Goal: Transaction & Acquisition: Purchase product/service

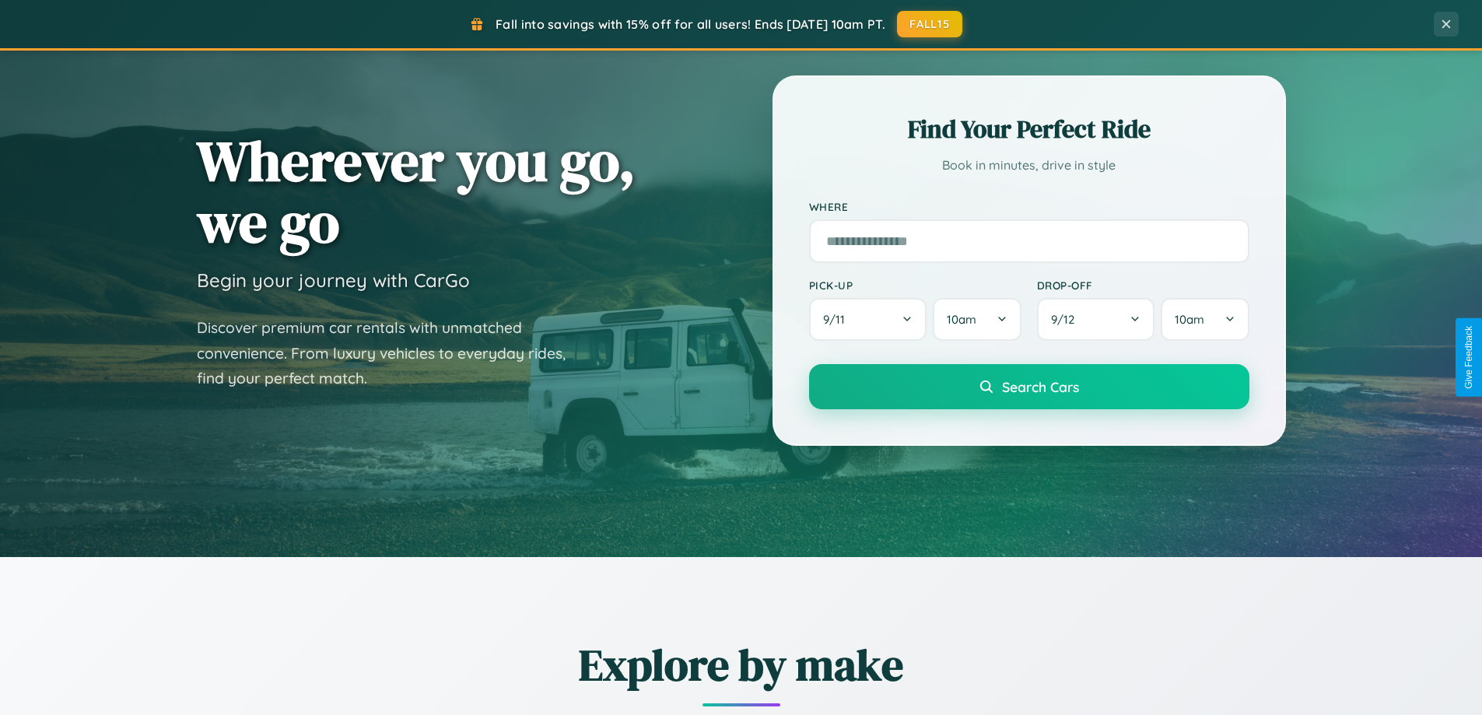
scroll to position [671, 0]
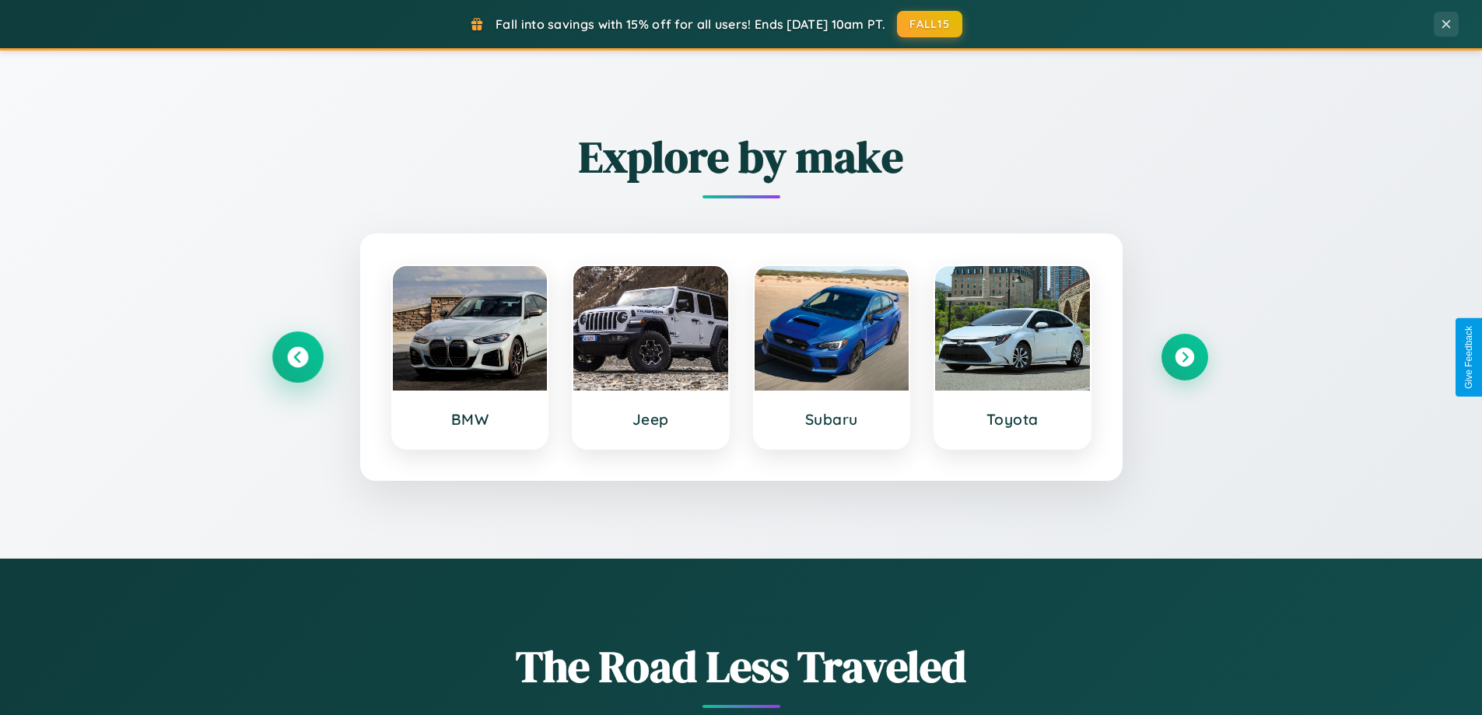
click at [297, 357] on icon at bounding box center [297, 357] width 21 height 21
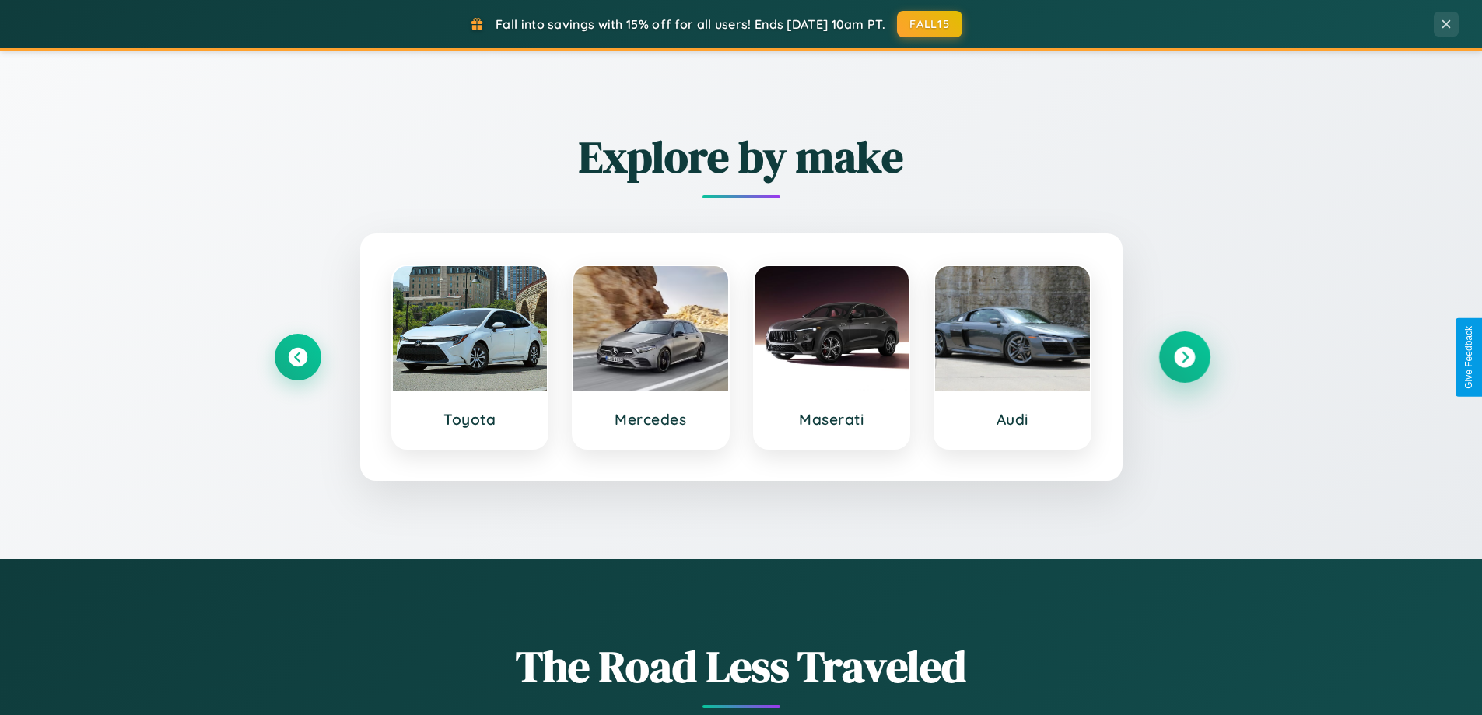
click at [1184, 357] on icon at bounding box center [1184, 357] width 21 height 21
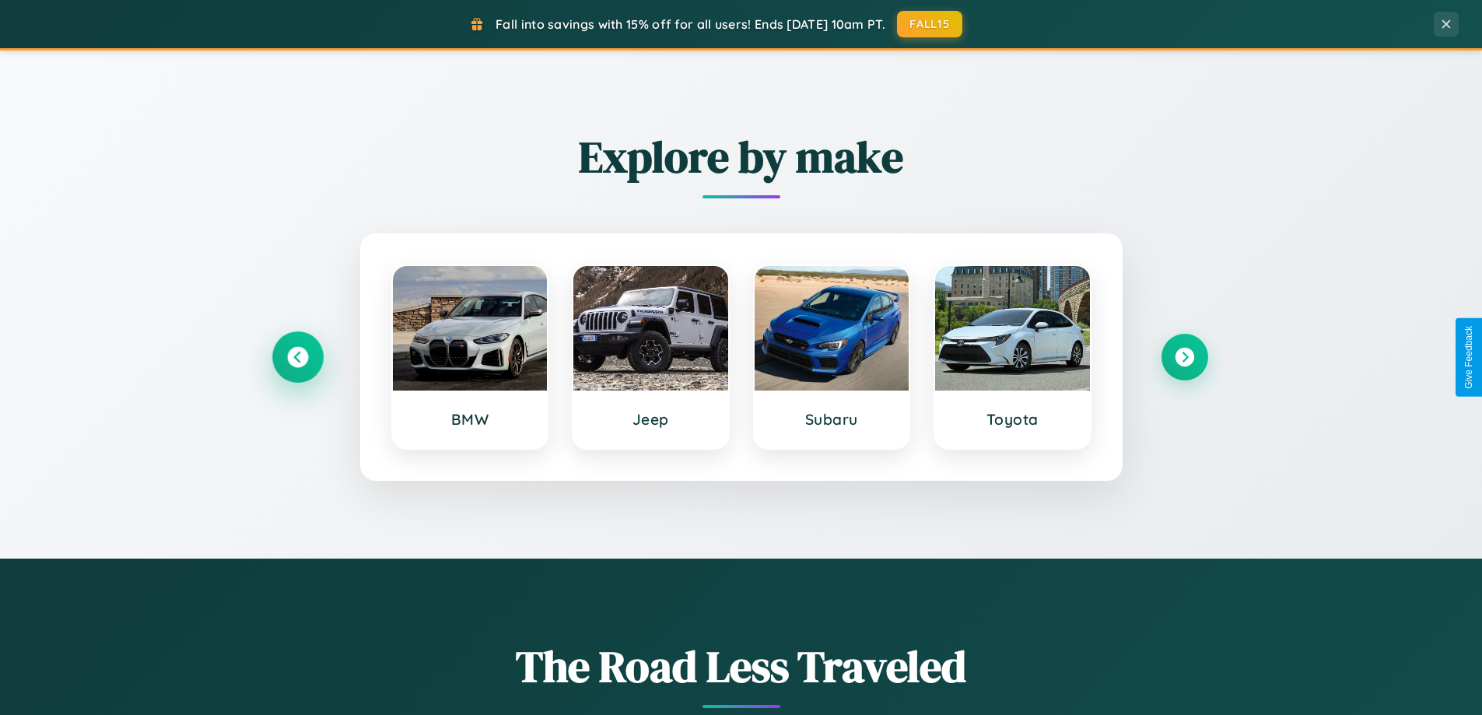
click at [297, 357] on icon at bounding box center [297, 357] width 21 height 21
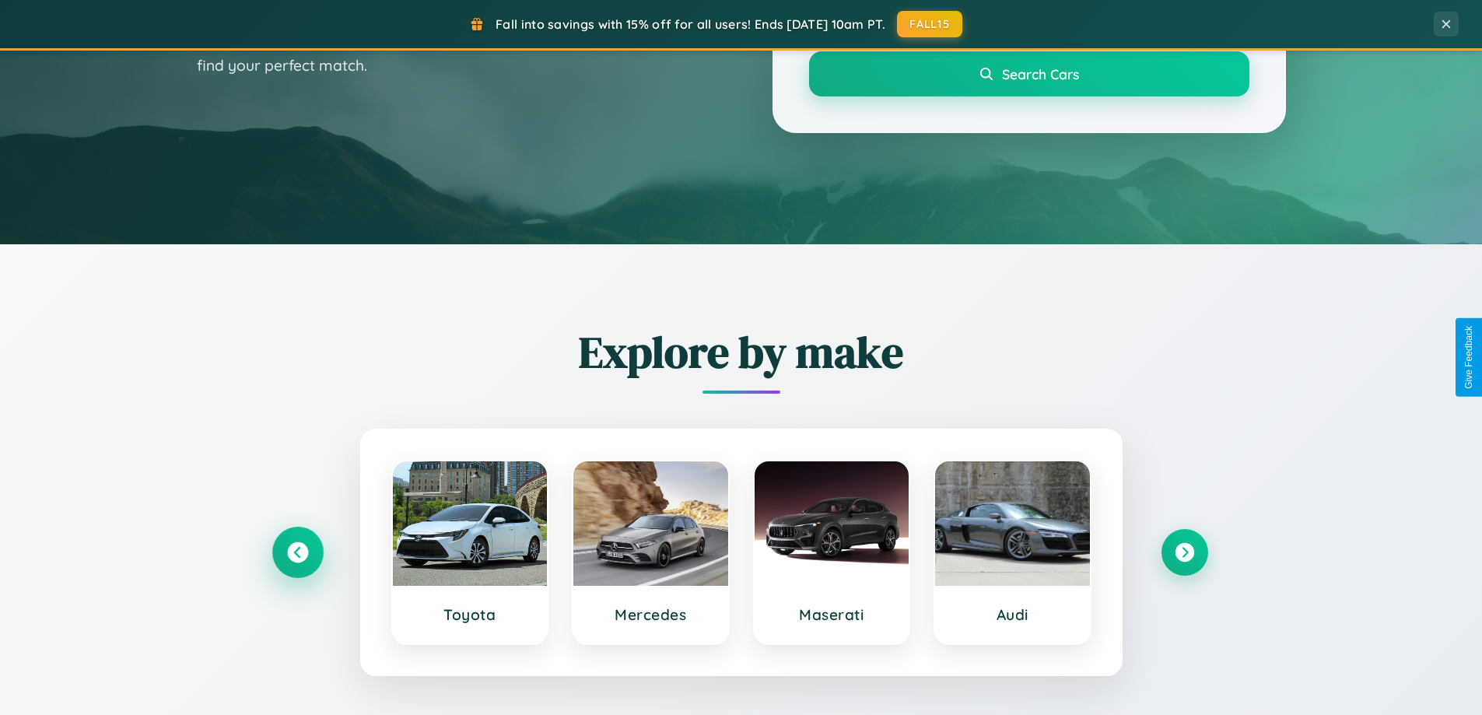
scroll to position [46, 0]
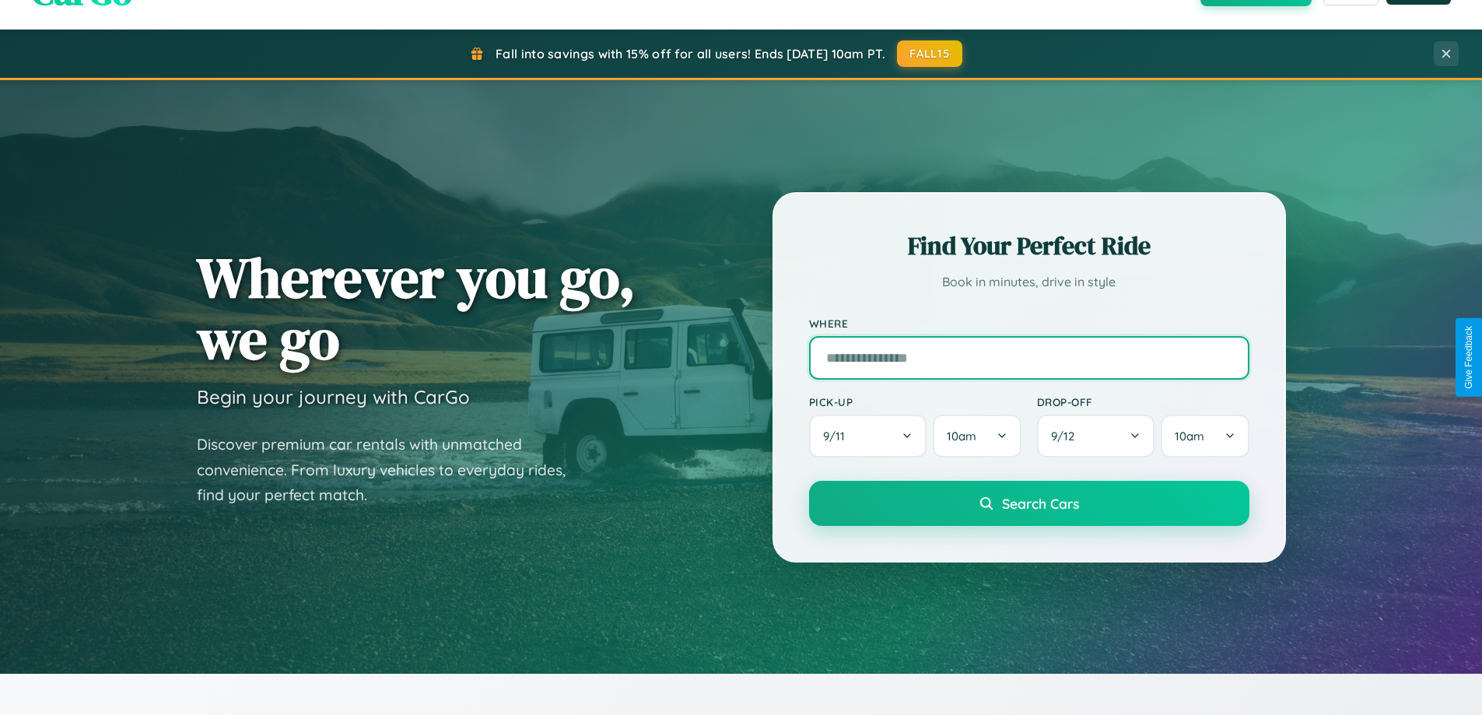
click at [1029, 357] on input "text" at bounding box center [1029, 358] width 440 height 44
type input "******"
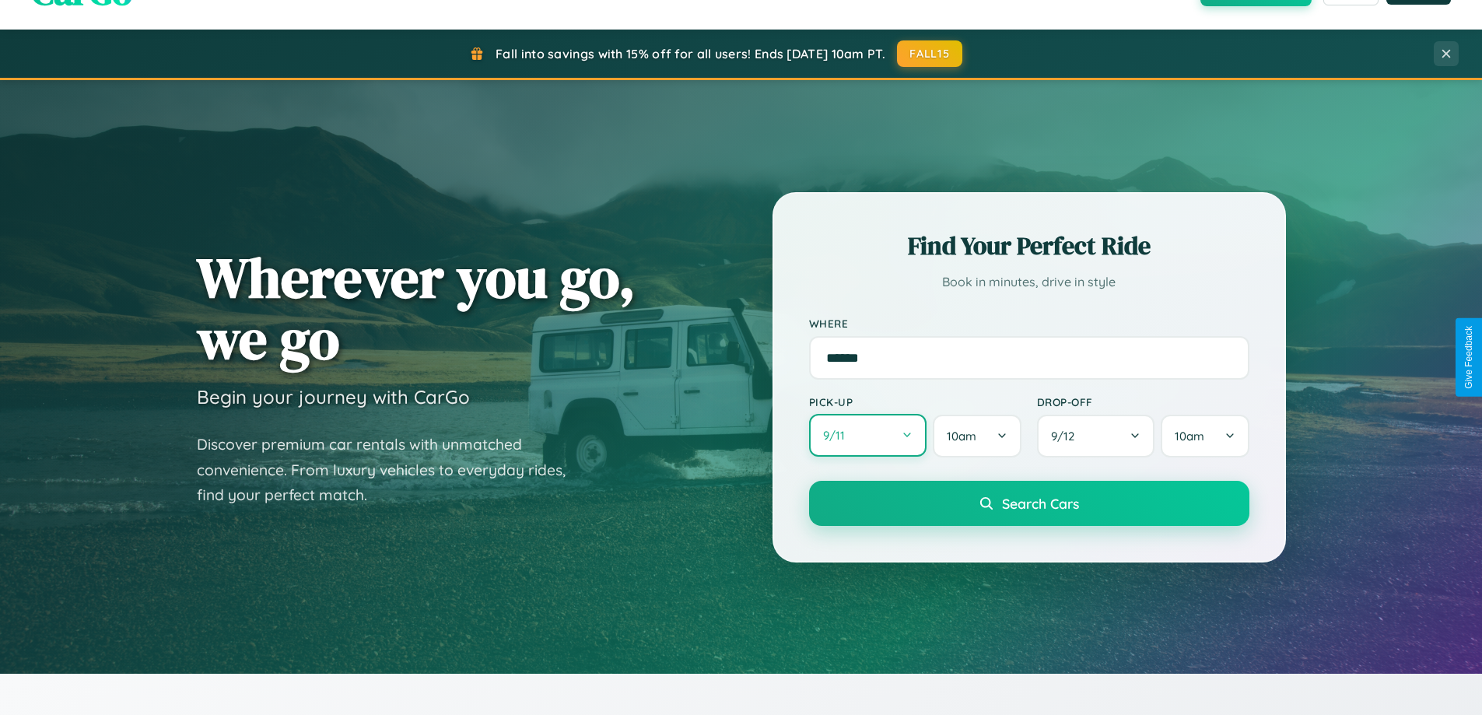
click at [868, 436] on button "9 / 11" at bounding box center [868, 435] width 118 height 43
select select "*"
select select "****"
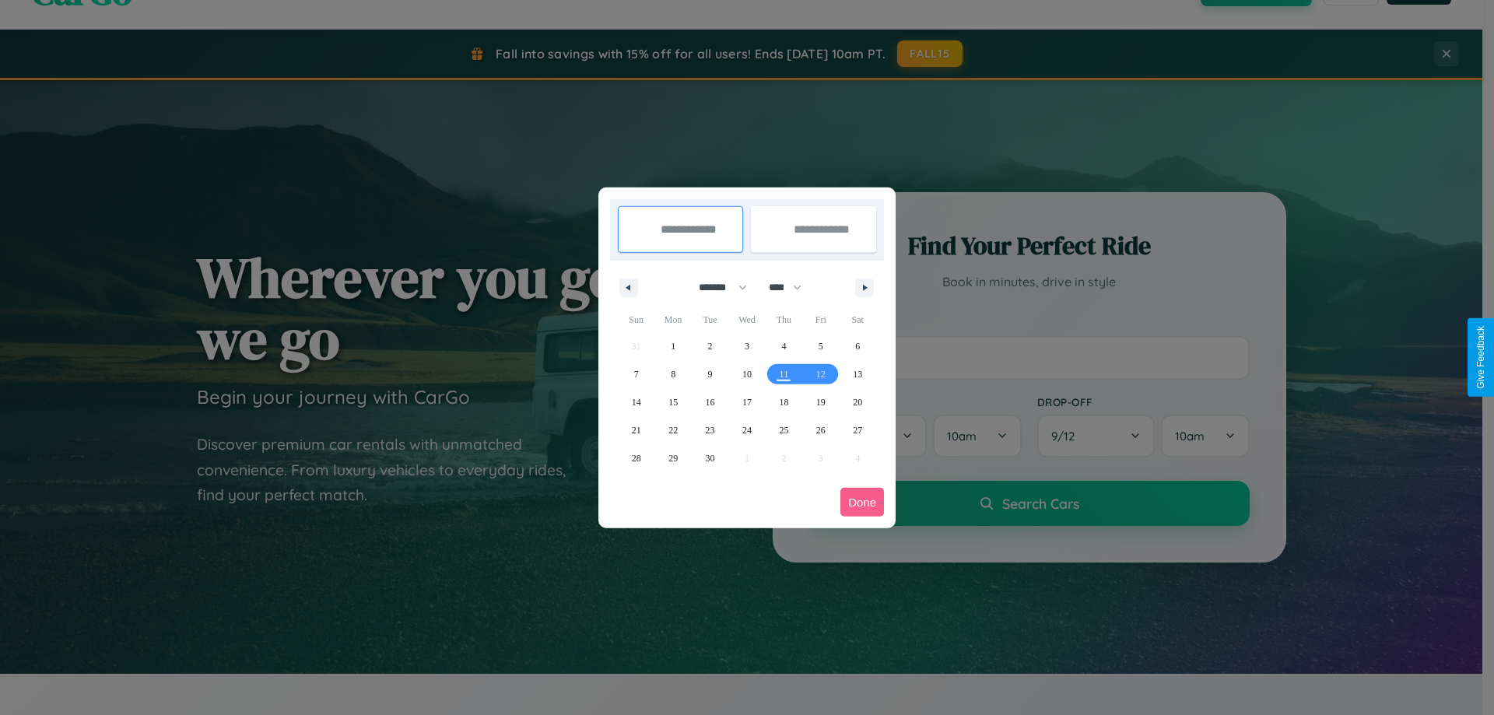
click at [716, 287] on select "******* ******** ***** ***** *** **** **** ****** ********* ******* ******** **…" at bounding box center [720, 288] width 66 height 26
select select "*"
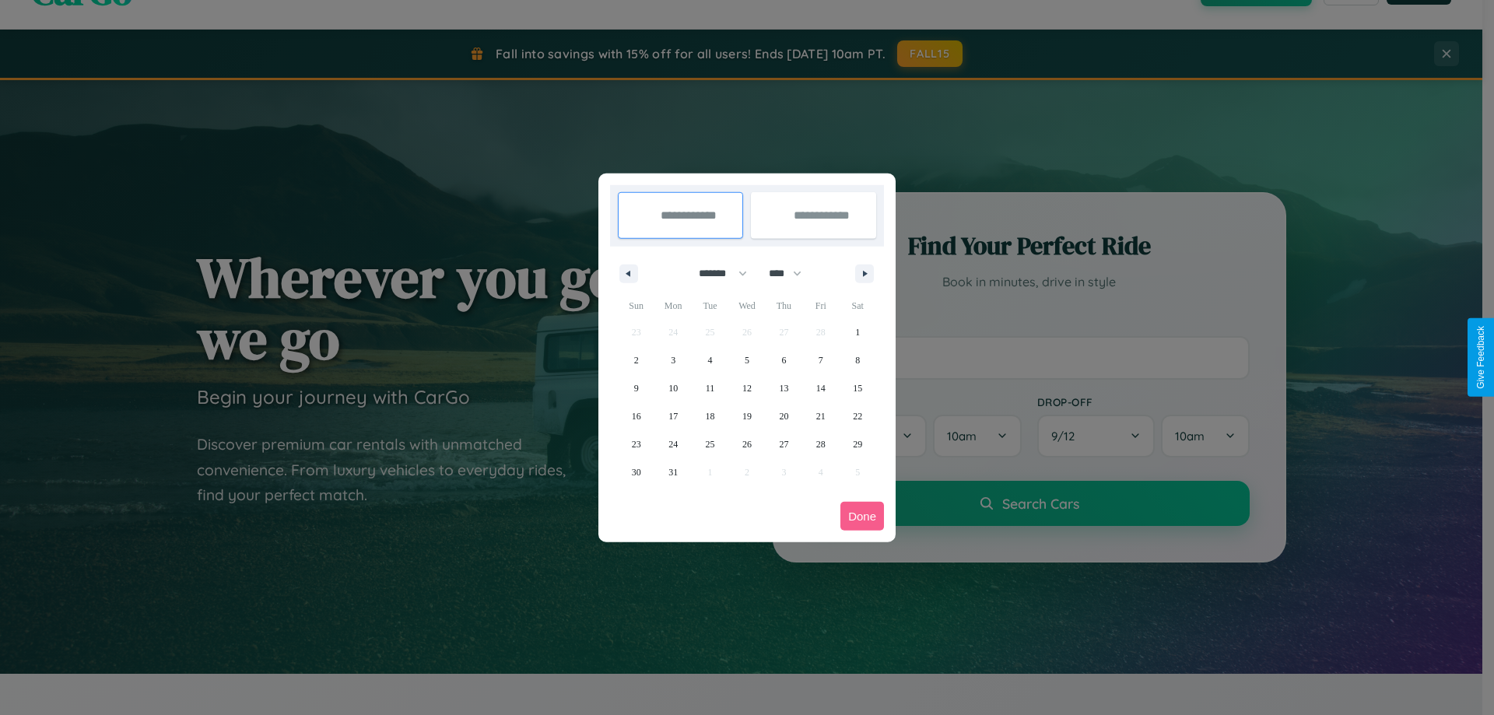
click at [792, 273] on select "**** **** **** **** **** **** **** **** **** **** **** **** **** **** **** ****…" at bounding box center [784, 274] width 47 height 26
select select "****"
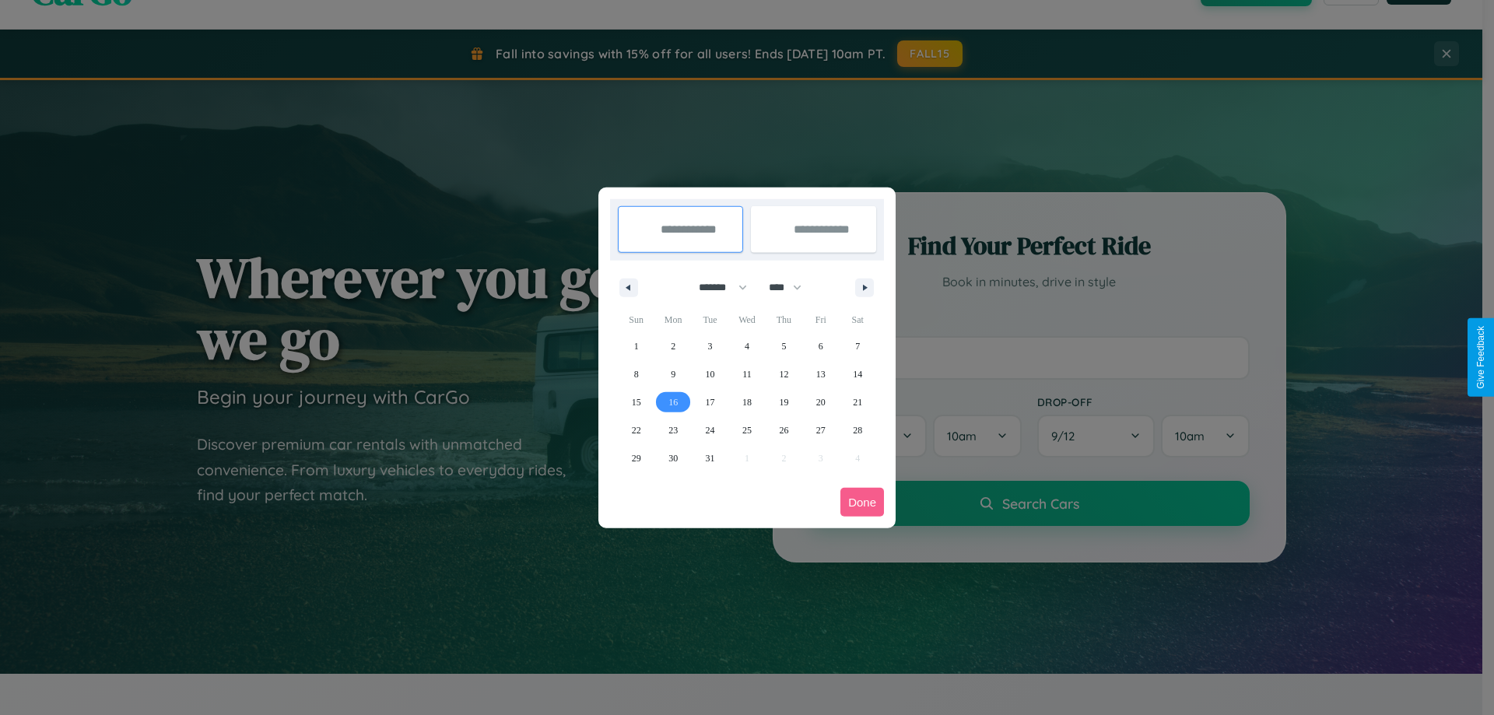
click at [673, 401] on span "16" at bounding box center [672, 402] width 9 height 28
type input "**********"
click at [673, 429] on span "23" at bounding box center [672, 430] width 9 height 28
type input "**********"
click at [862, 502] on button "Done" at bounding box center [862, 502] width 44 height 29
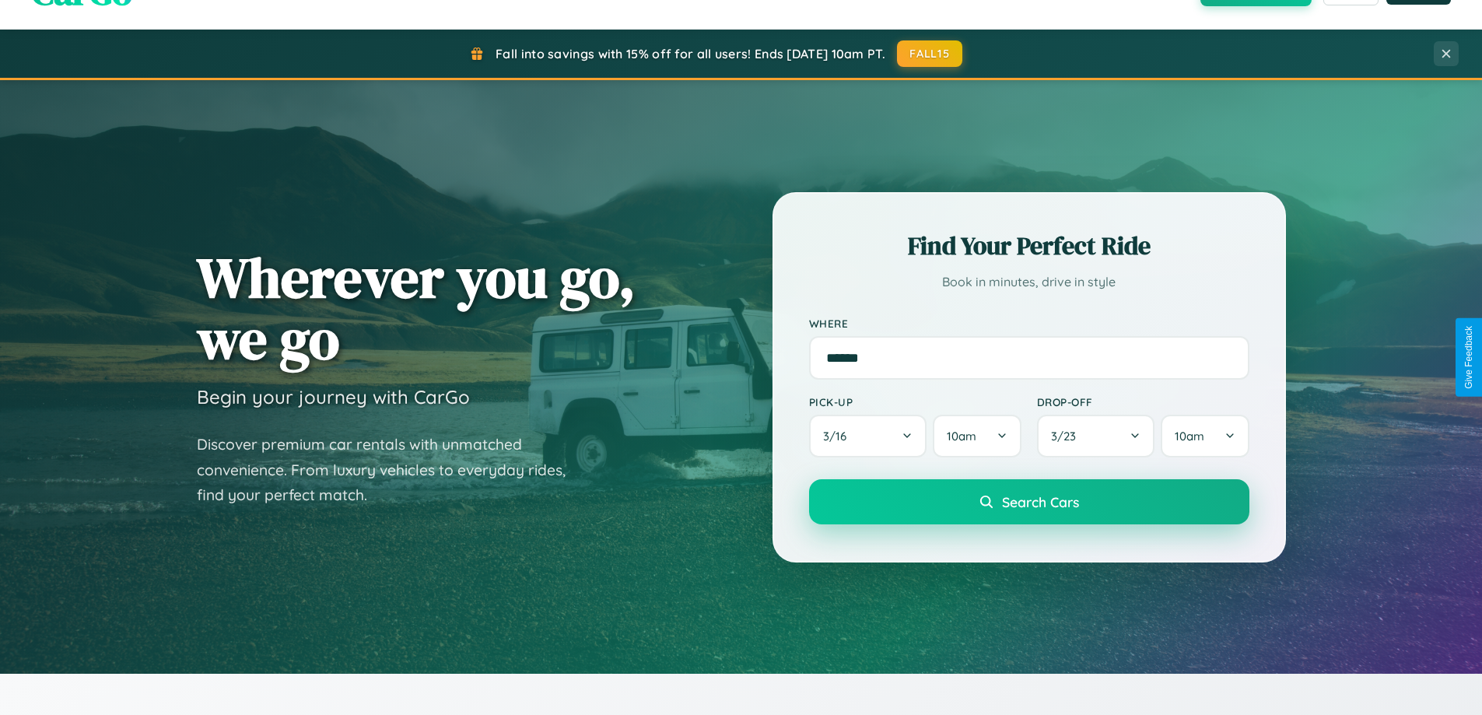
click at [1029, 502] on span "Search Cars" at bounding box center [1040, 501] width 77 height 17
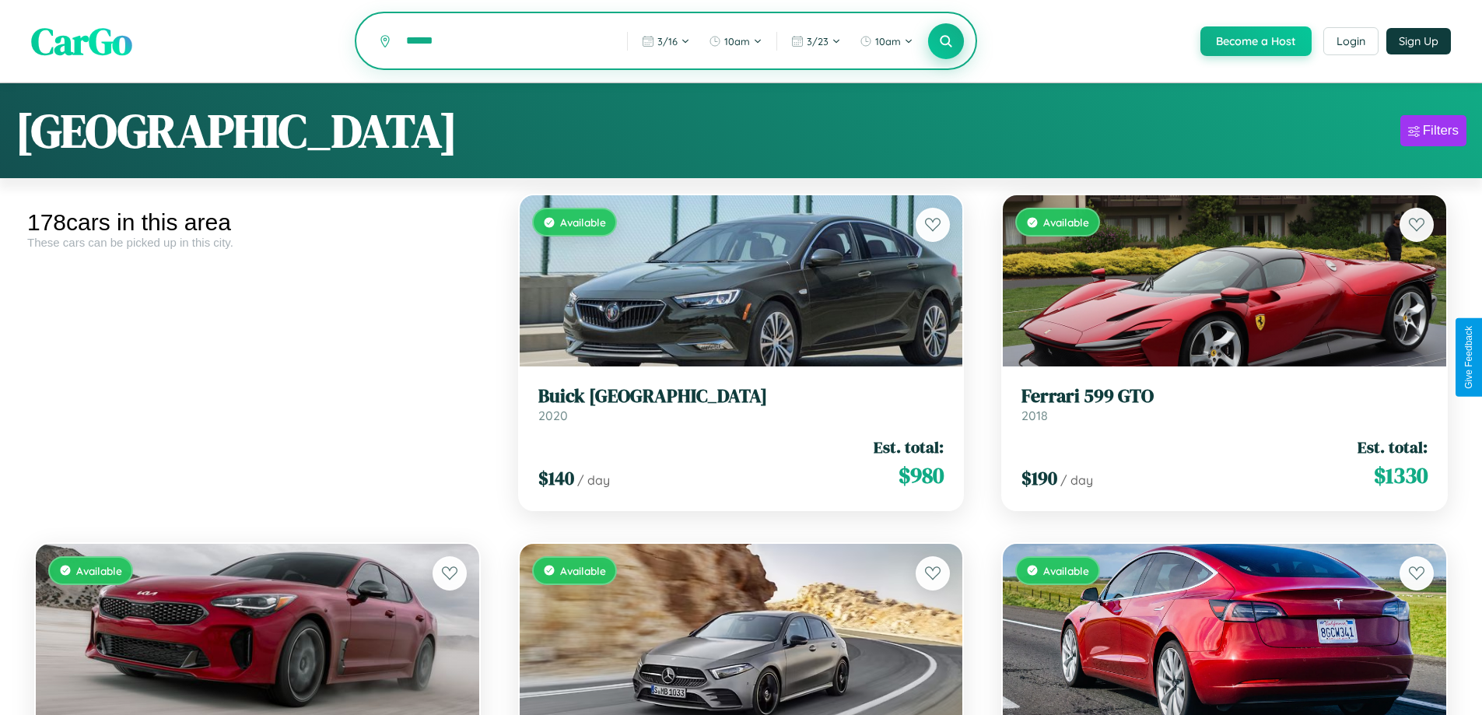
type input "******"
click at [945, 42] on icon at bounding box center [946, 40] width 15 height 15
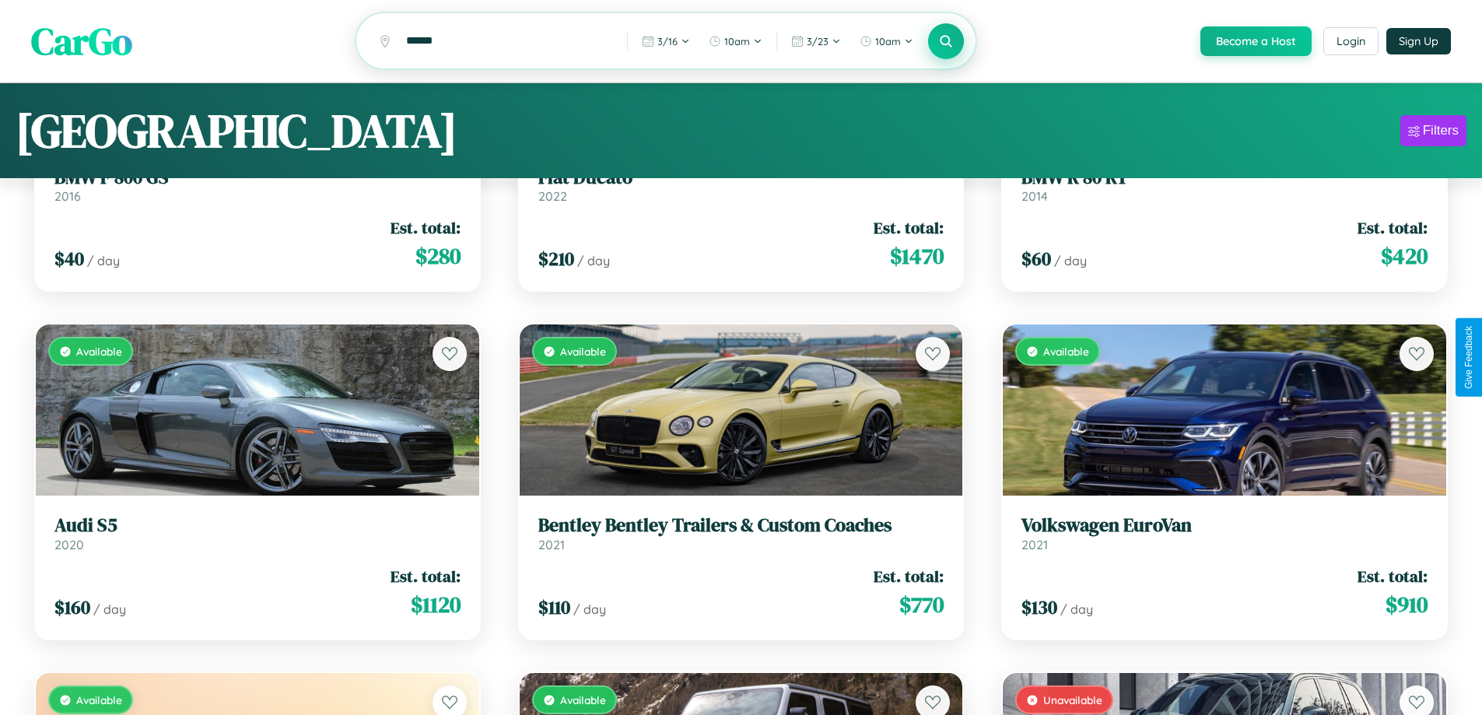
scroll to position [94, 0]
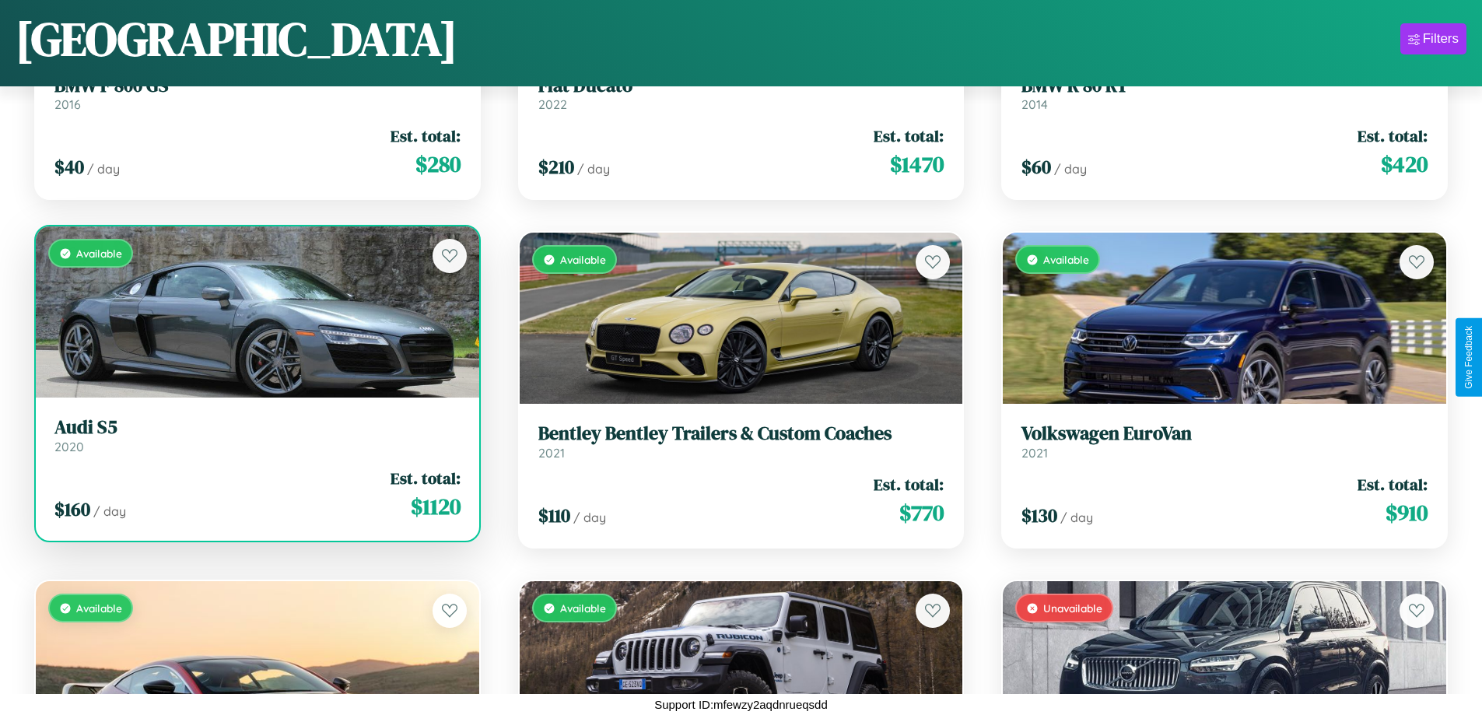
click at [255, 441] on link "Audi S5 2020" at bounding box center [257, 435] width 406 height 38
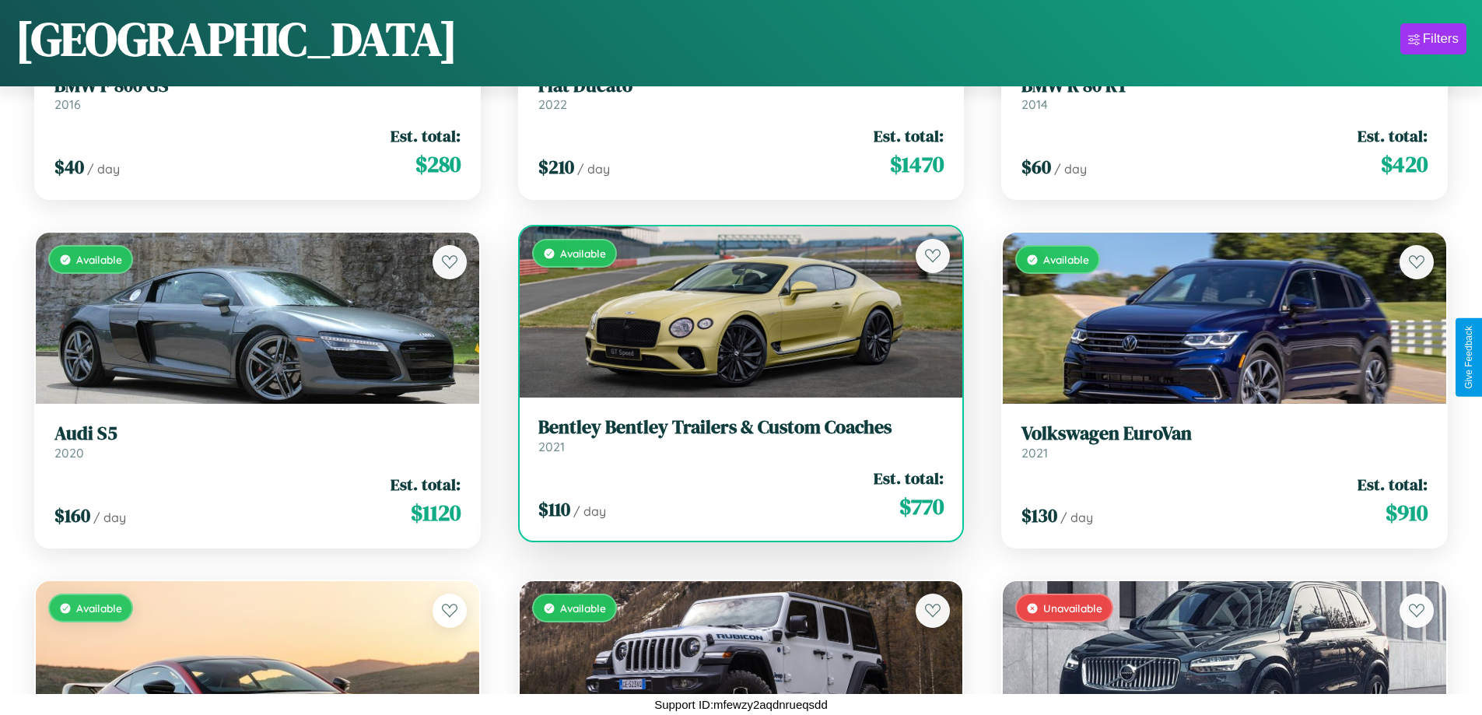
scroll to position [18336, 0]
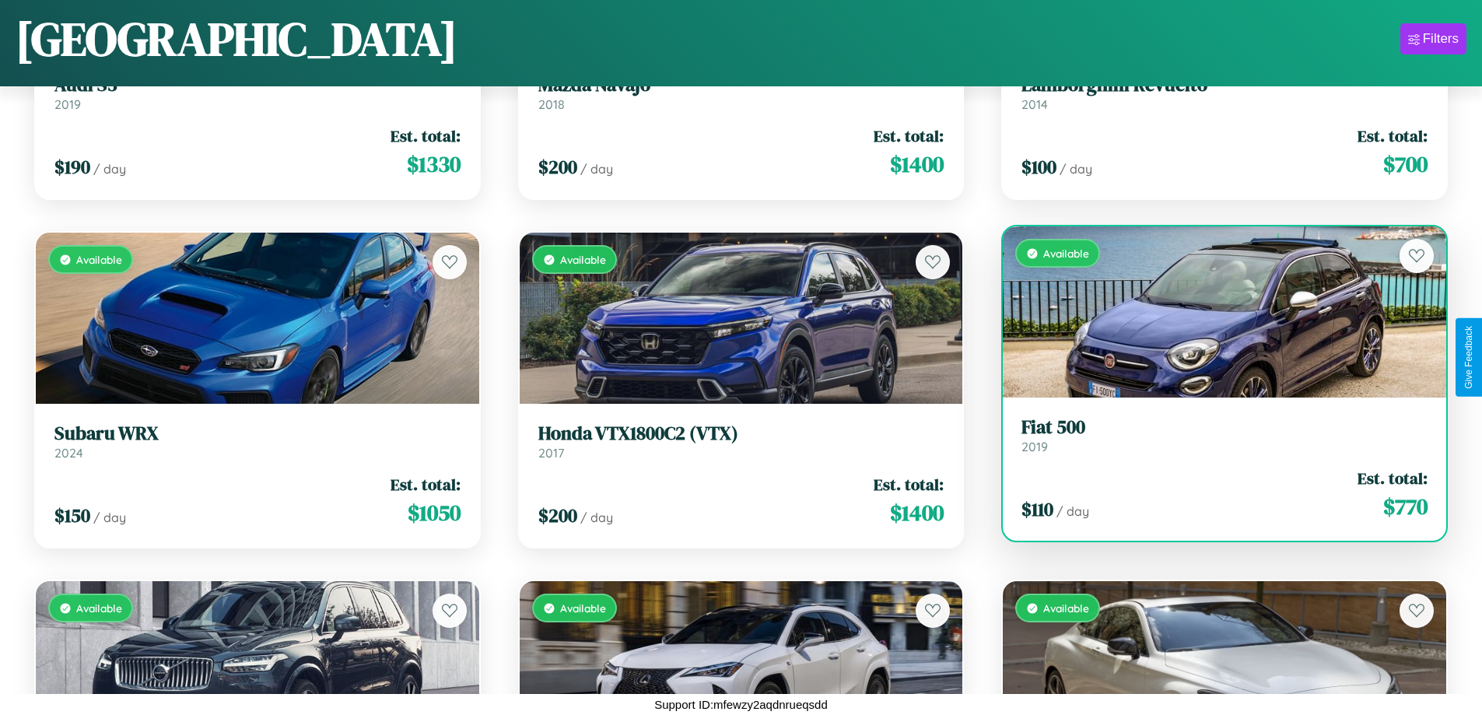
click at [1215, 318] on div "Available" at bounding box center [1224, 311] width 443 height 171
click at [1215, 315] on div "Available" at bounding box center [1224, 311] width 443 height 171
click at [1215, 312] on div "Available" at bounding box center [1224, 311] width 443 height 171
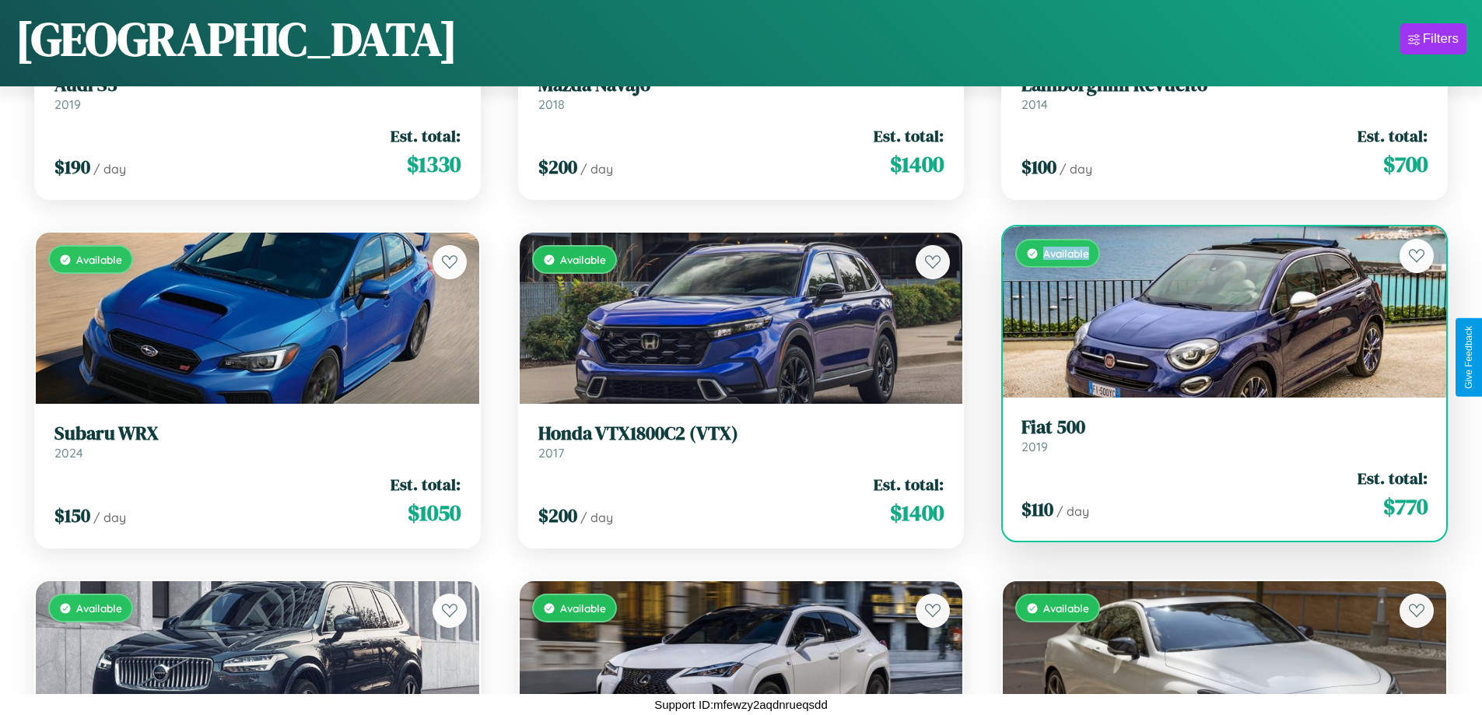
click at [1215, 312] on div "Available" at bounding box center [1224, 311] width 443 height 171
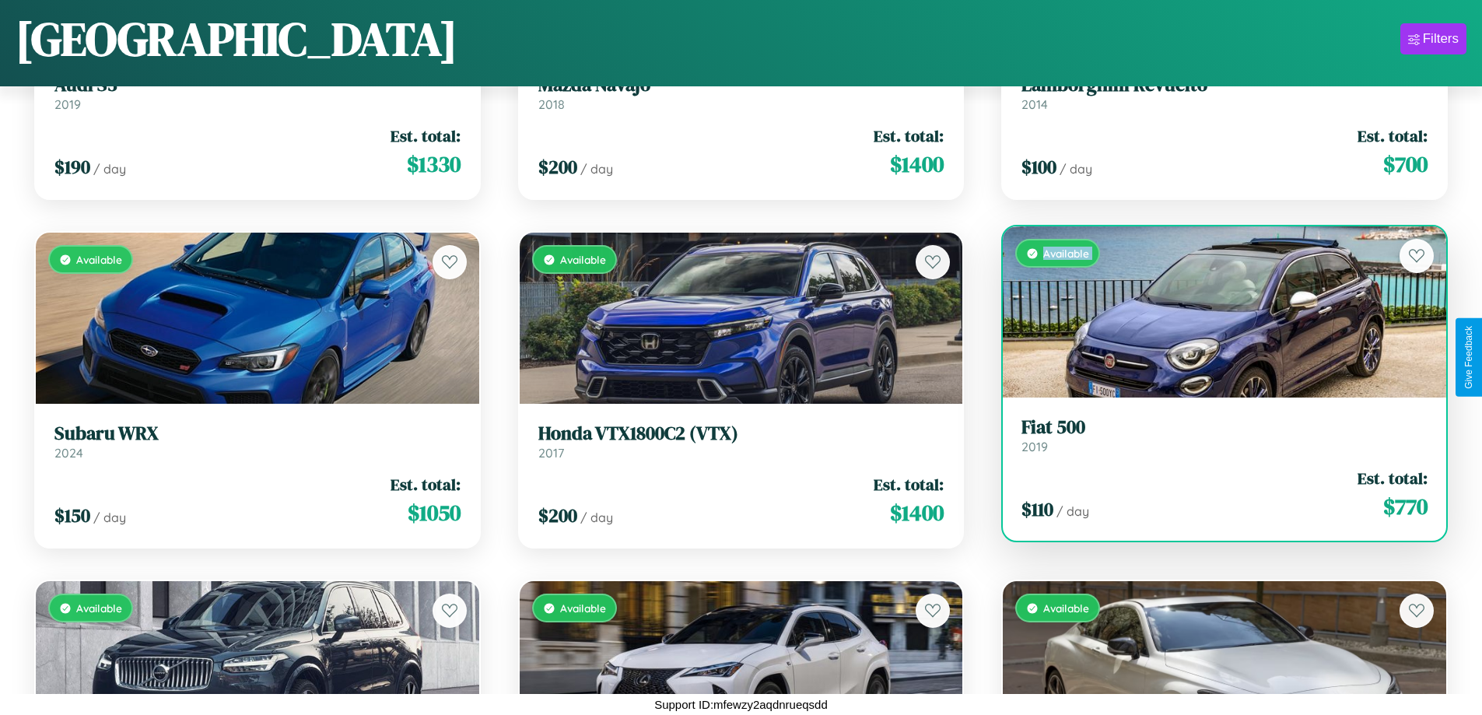
click at [1215, 312] on div "Available" at bounding box center [1224, 311] width 443 height 171
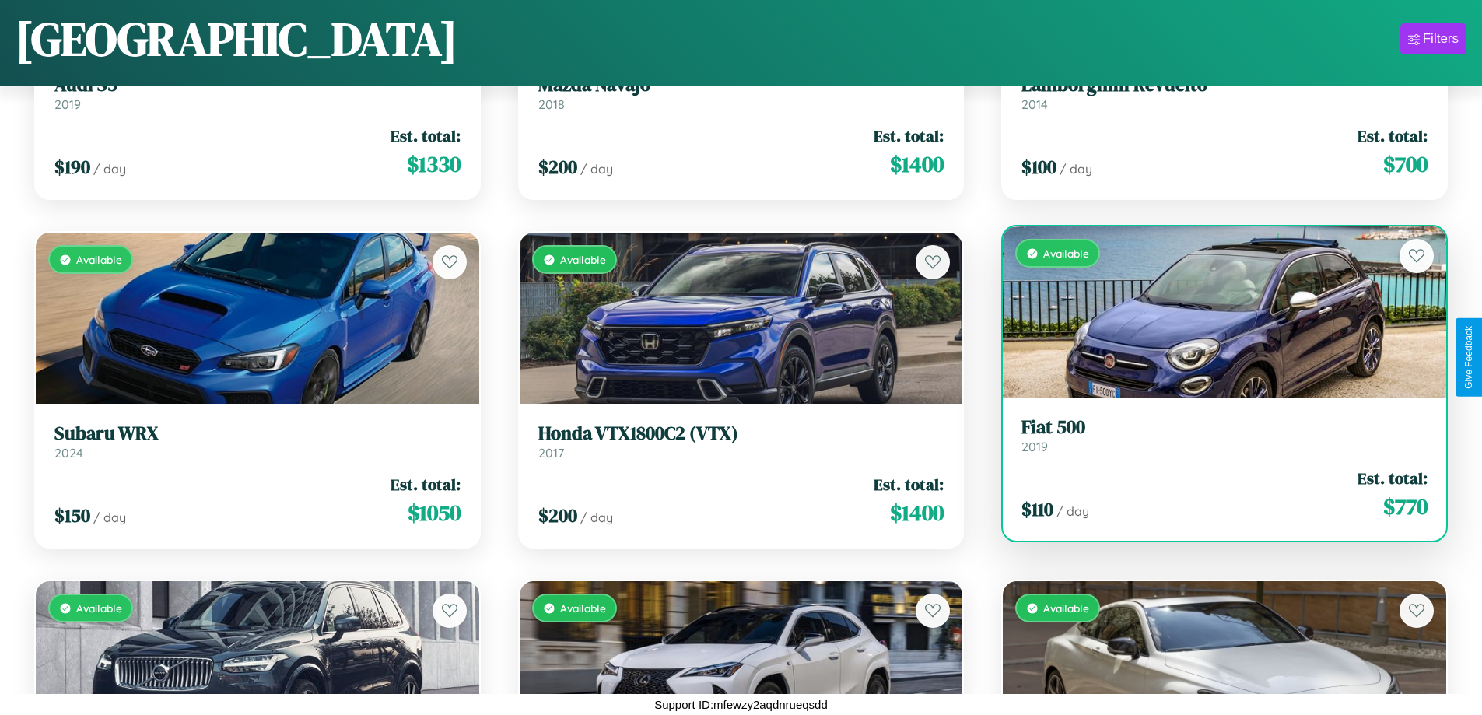
click at [1215, 312] on div "Available" at bounding box center [1224, 311] width 443 height 171
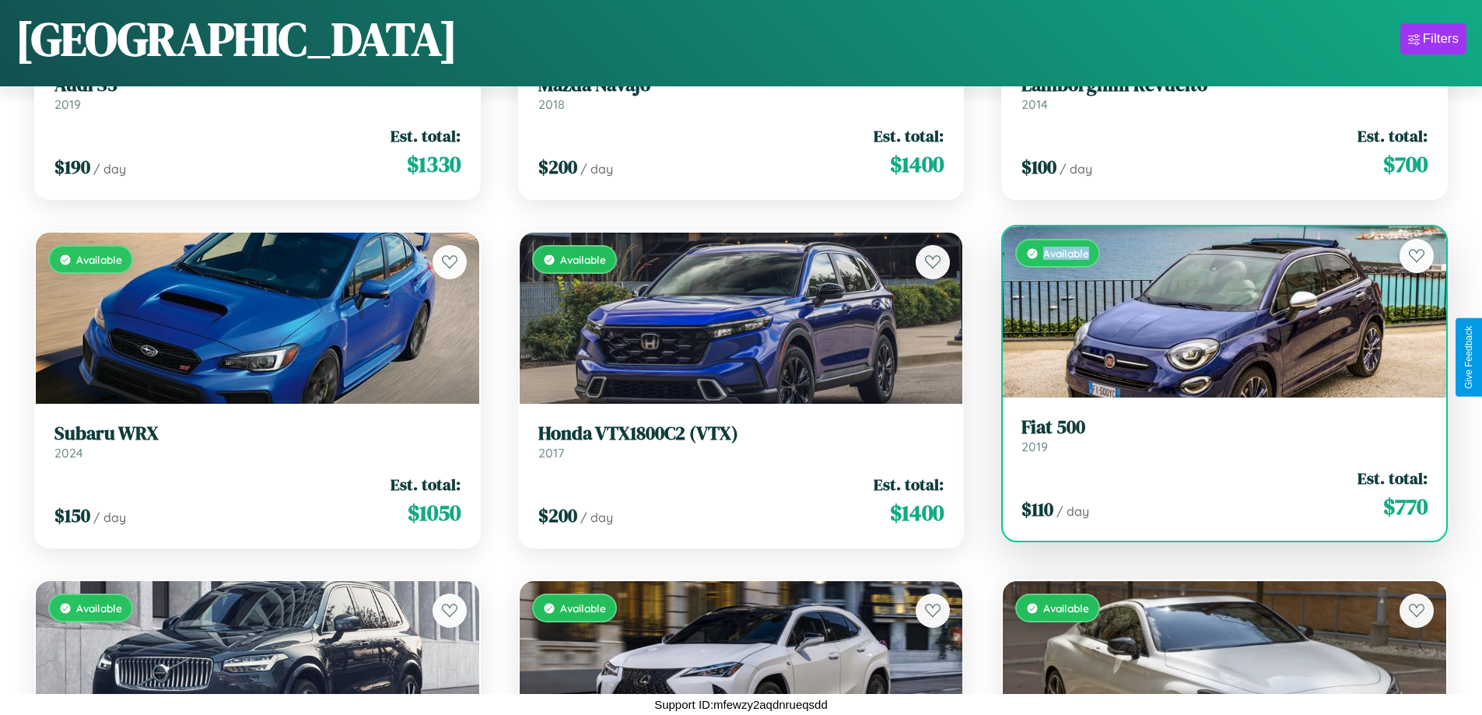
click at [1215, 312] on div "Available" at bounding box center [1224, 311] width 443 height 171
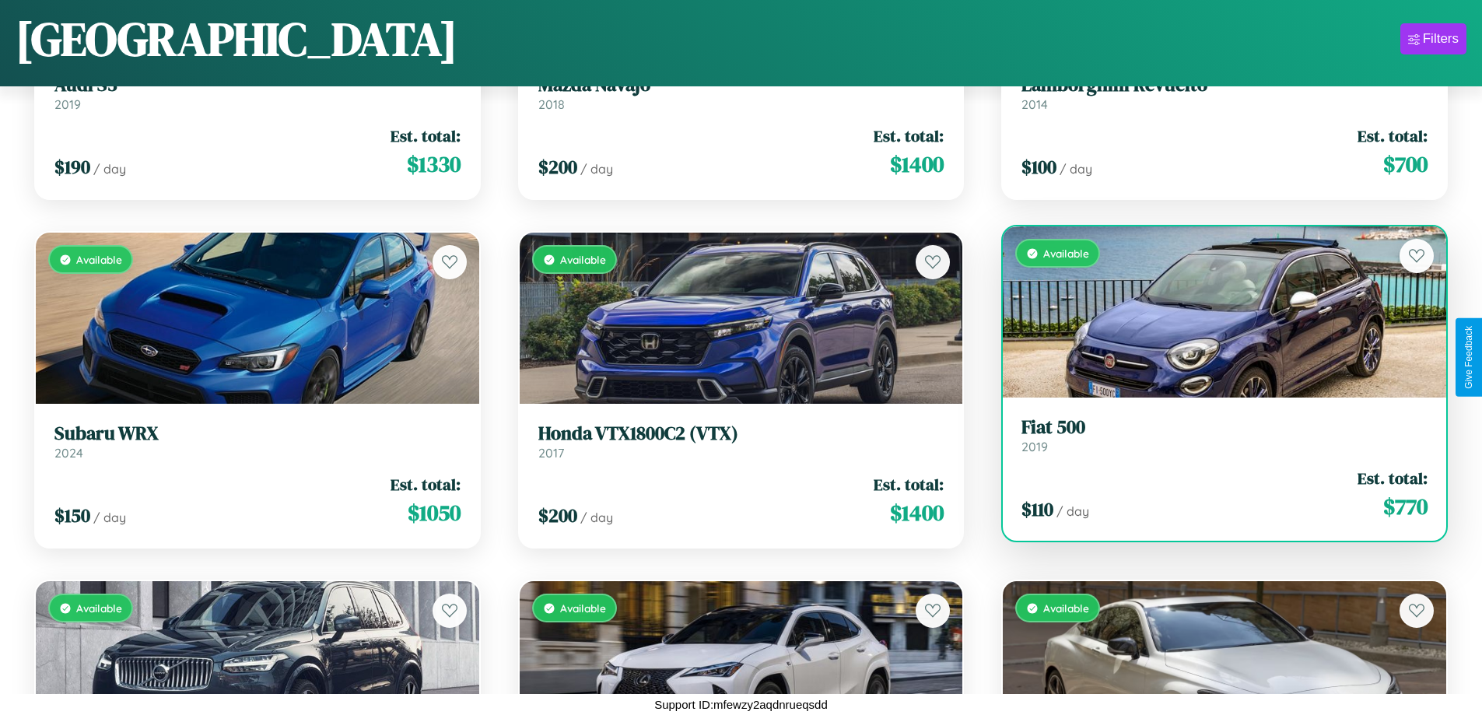
click at [1215, 435] on h3 "Fiat 500" at bounding box center [1225, 427] width 406 height 23
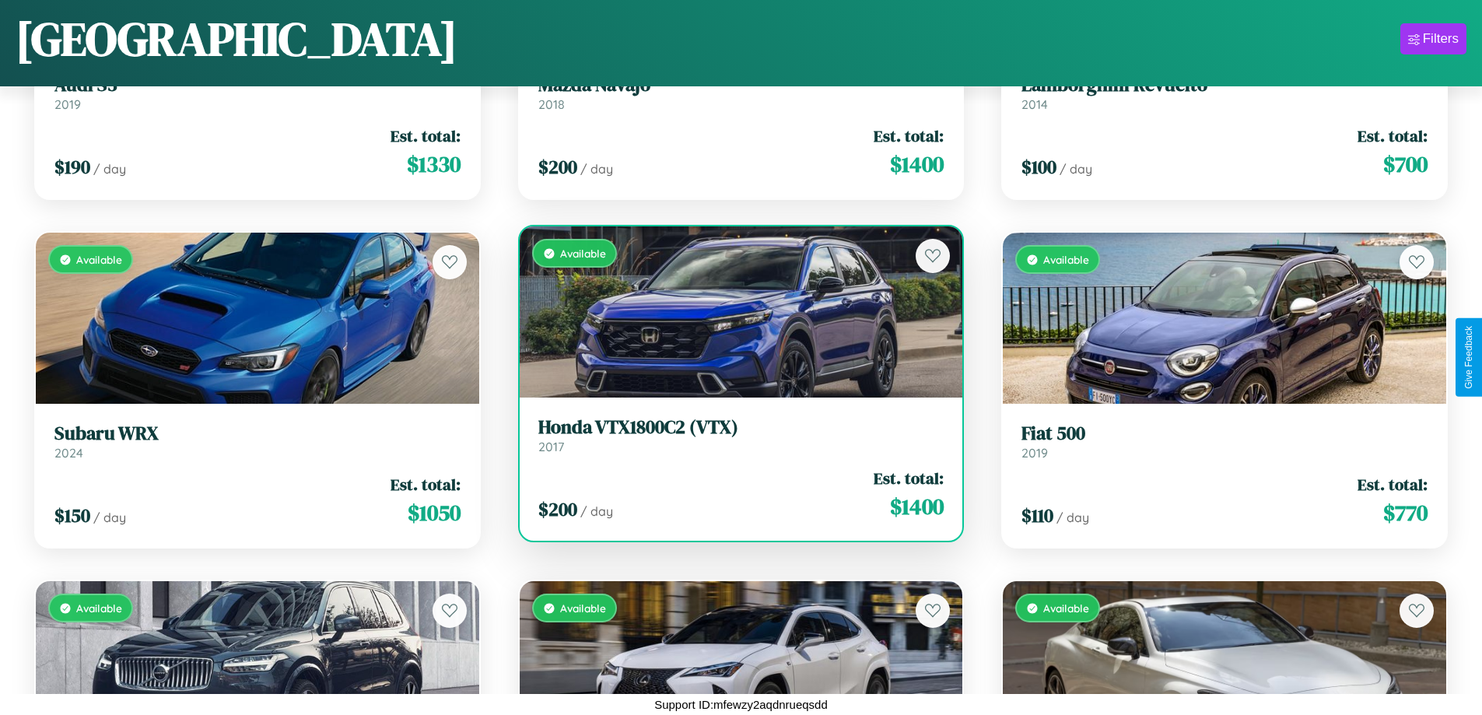
scroll to position [6490, 0]
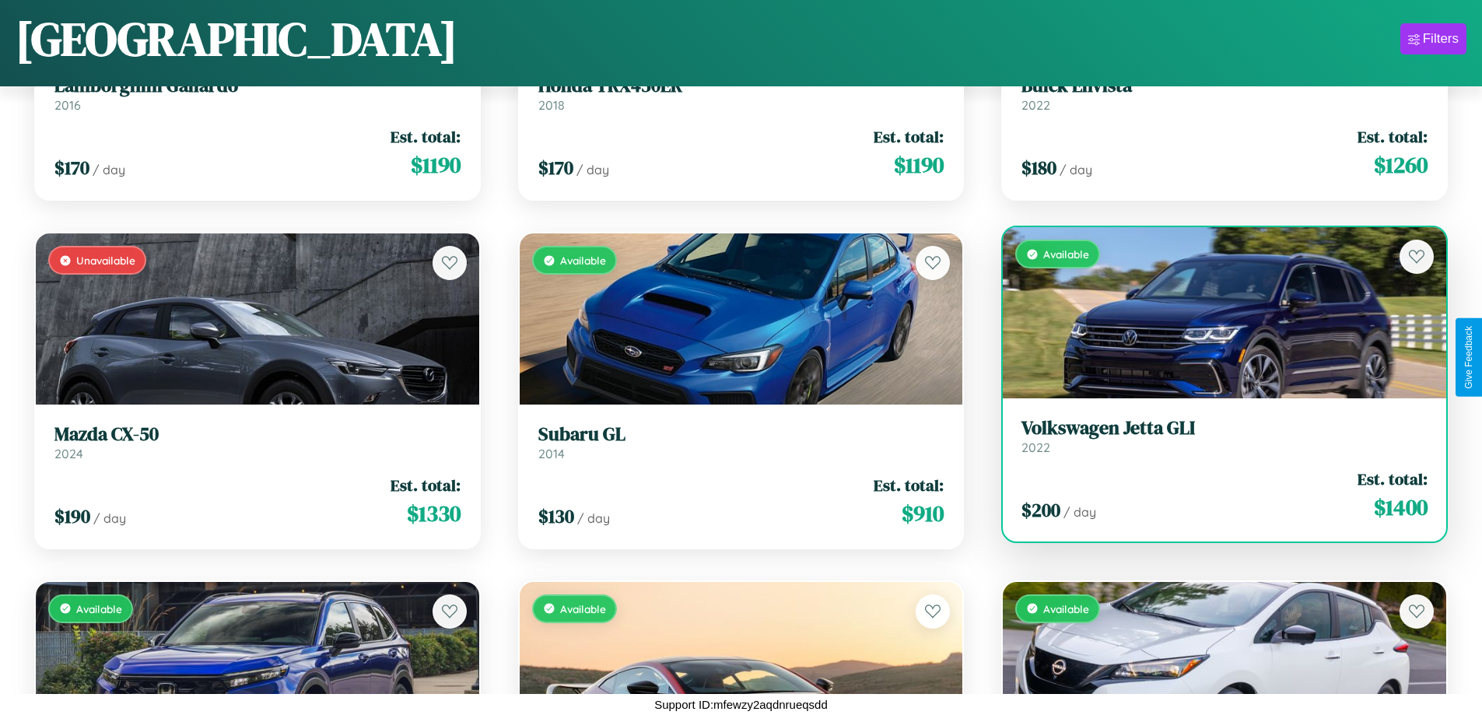
click at [1215, 319] on div "Available" at bounding box center [1224, 312] width 443 height 171
click at [1215, 313] on div "Available" at bounding box center [1224, 312] width 443 height 171
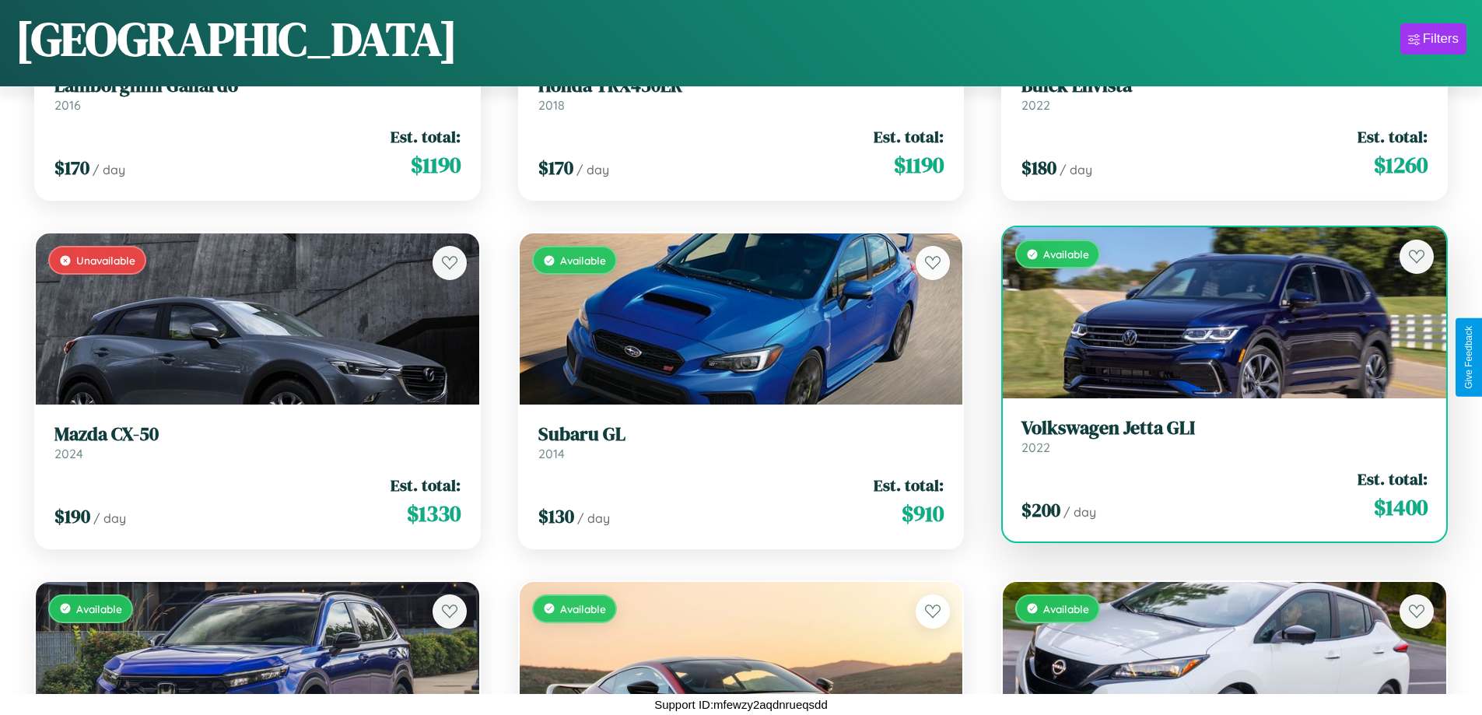
click at [1215, 313] on div "Available" at bounding box center [1224, 312] width 443 height 171
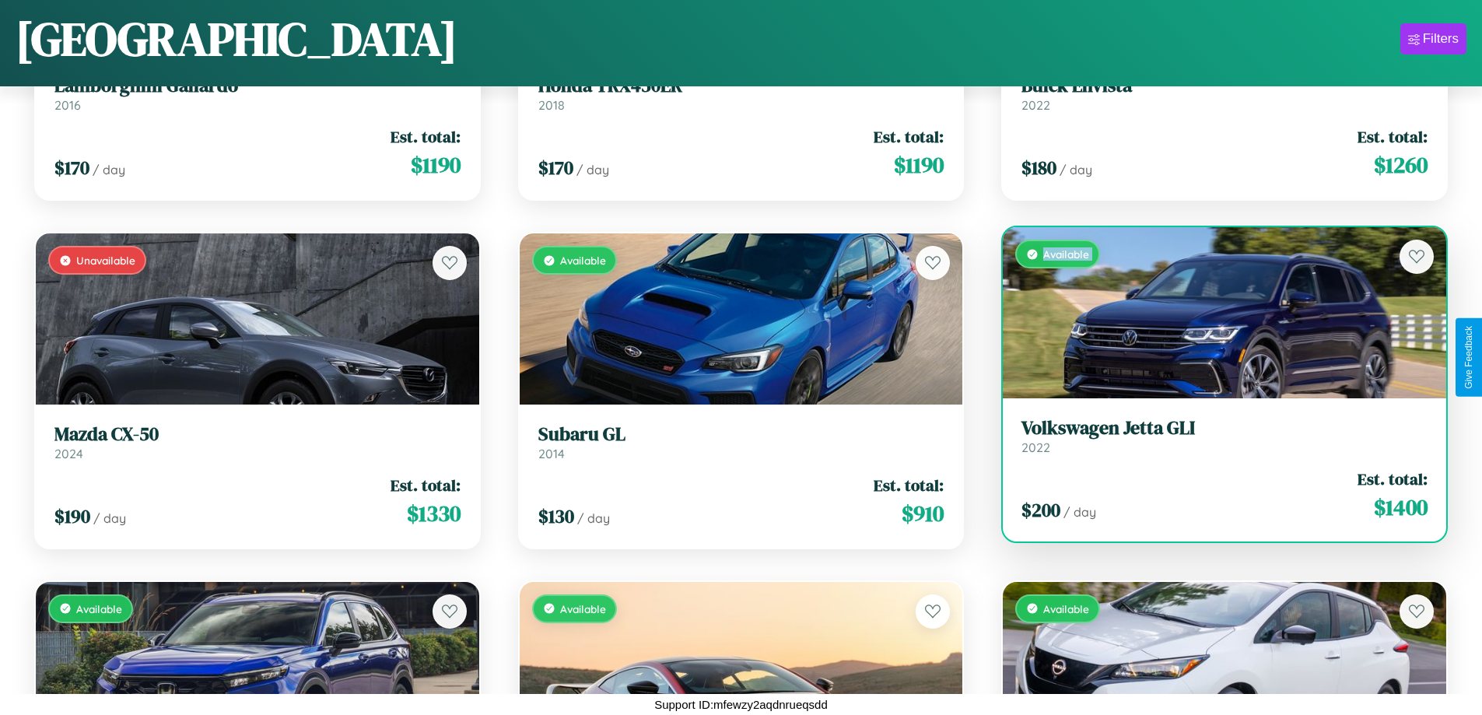
click at [1215, 313] on div "Available" at bounding box center [1224, 312] width 443 height 171
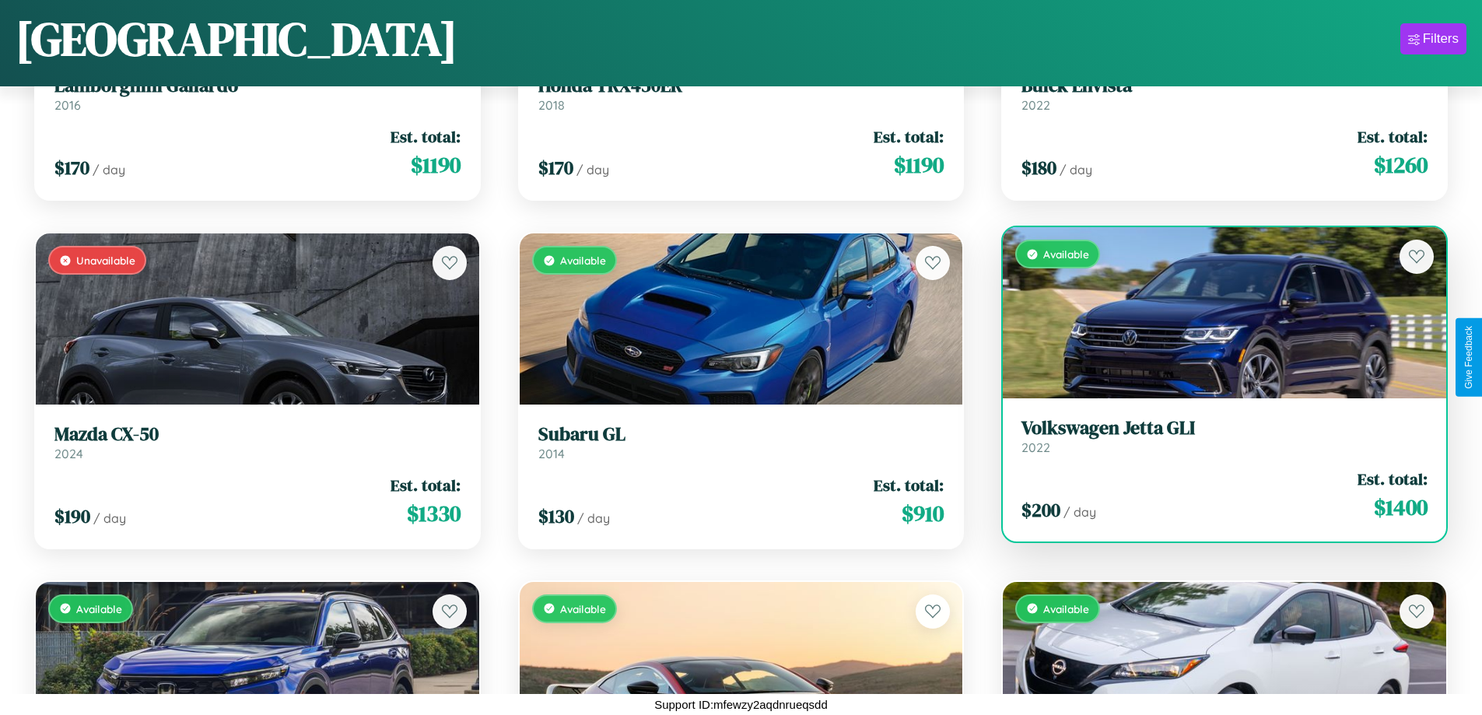
click at [1215, 313] on div "Available" at bounding box center [1224, 312] width 443 height 171
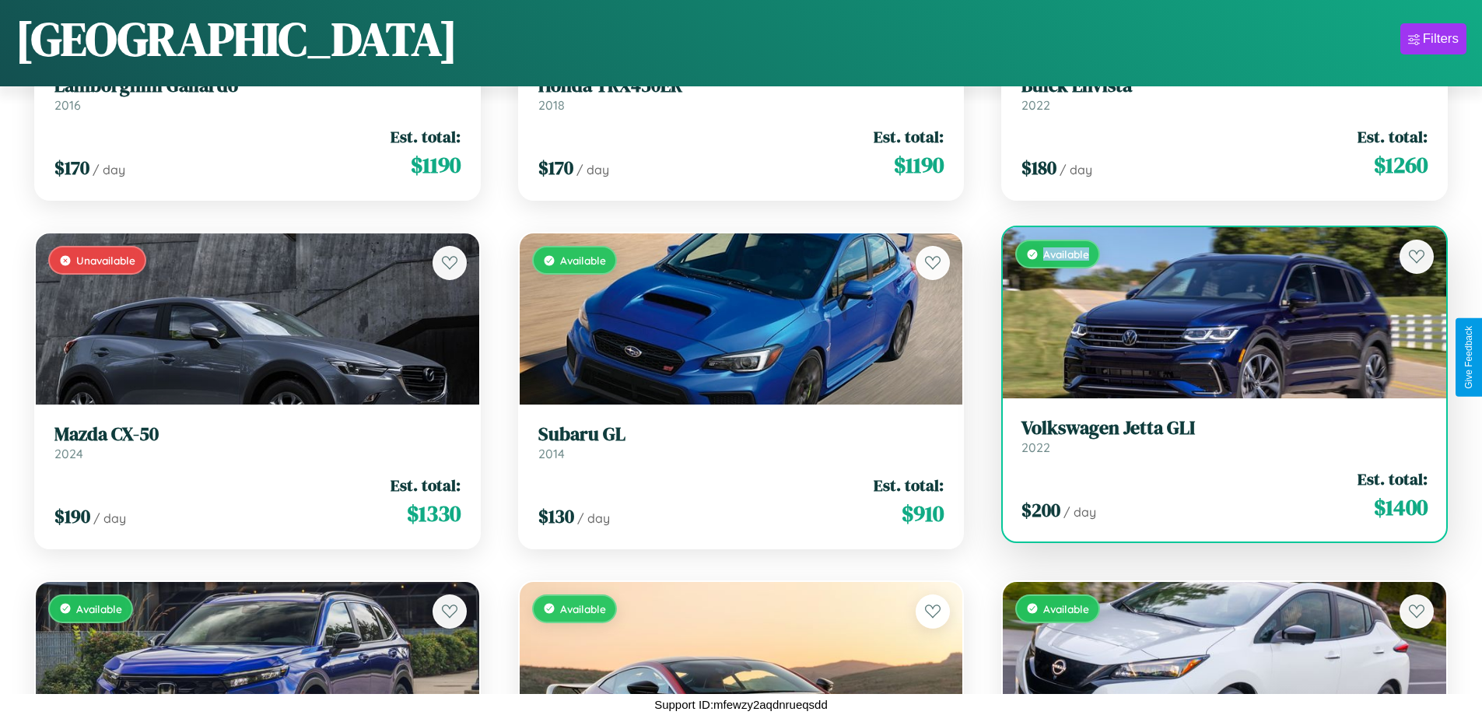
click at [1215, 313] on div "Available" at bounding box center [1224, 312] width 443 height 171
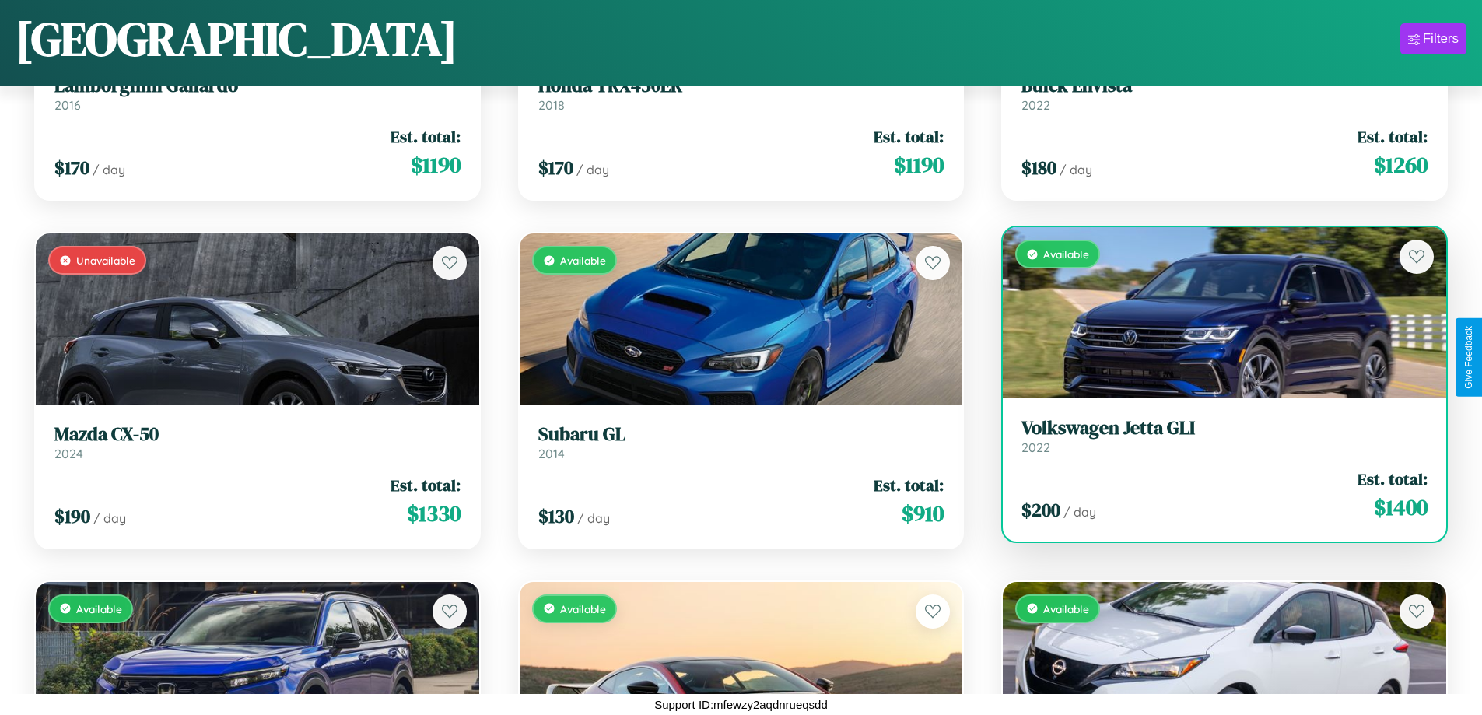
click at [1215, 436] on h3 "Volkswagen Jetta GLI" at bounding box center [1225, 428] width 406 height 23
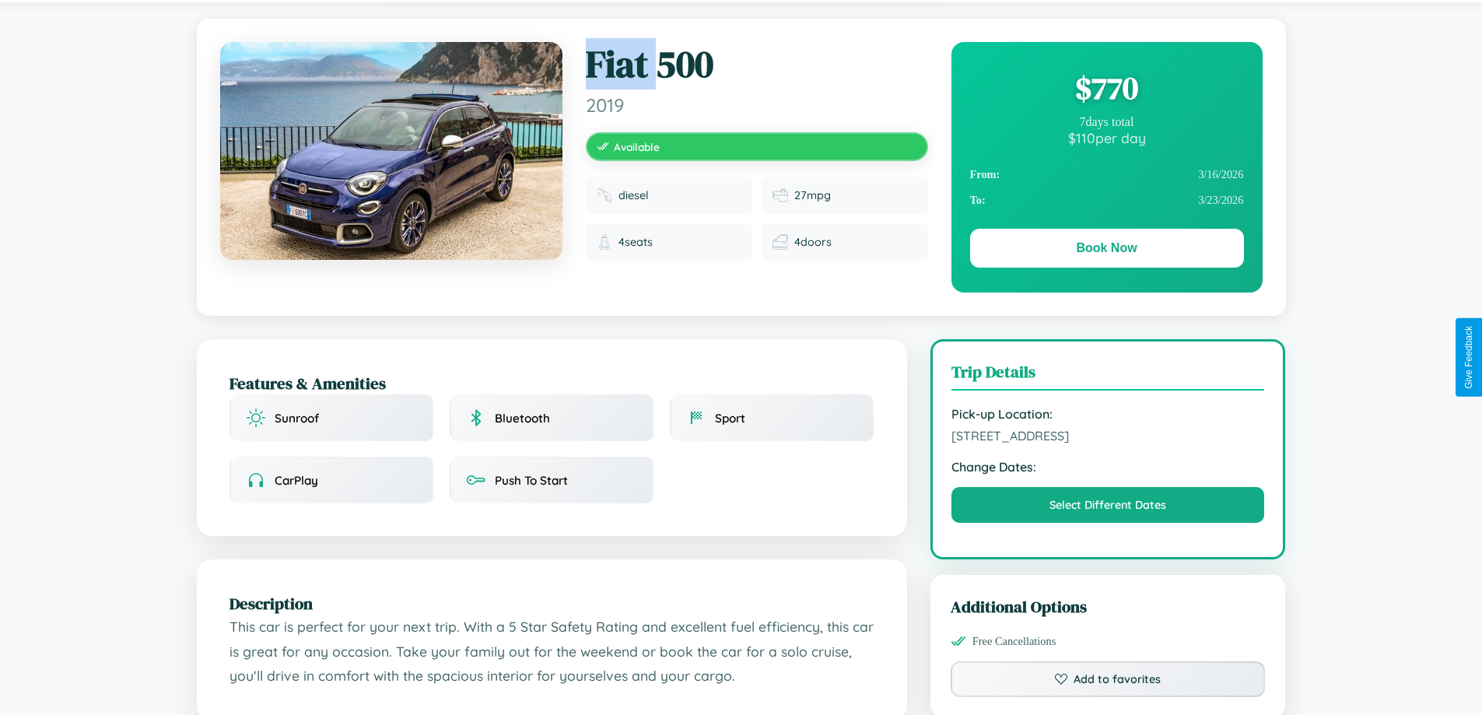
scroll to position [404, 0]
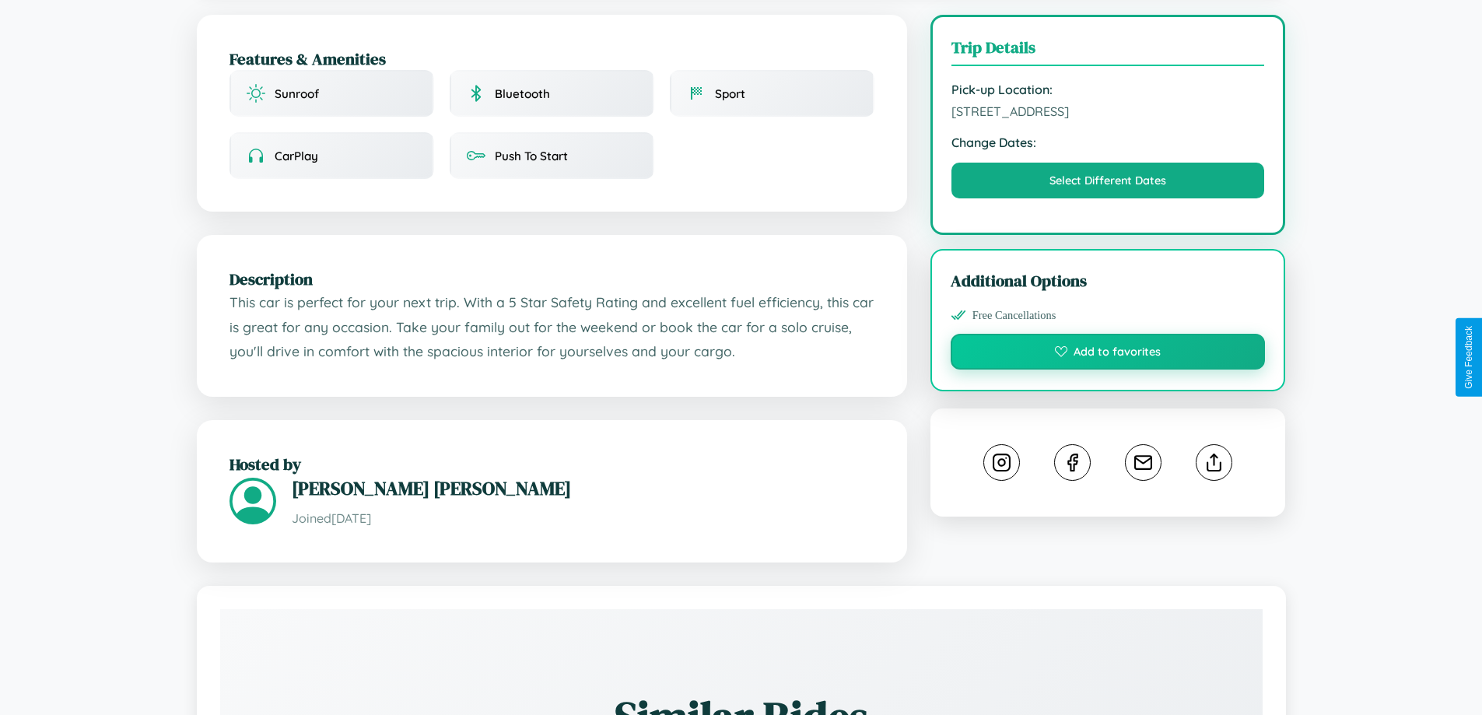
click at [1108, 355] on button "Add to favorites" at bounding box center [1108, 352] width 315 height 36
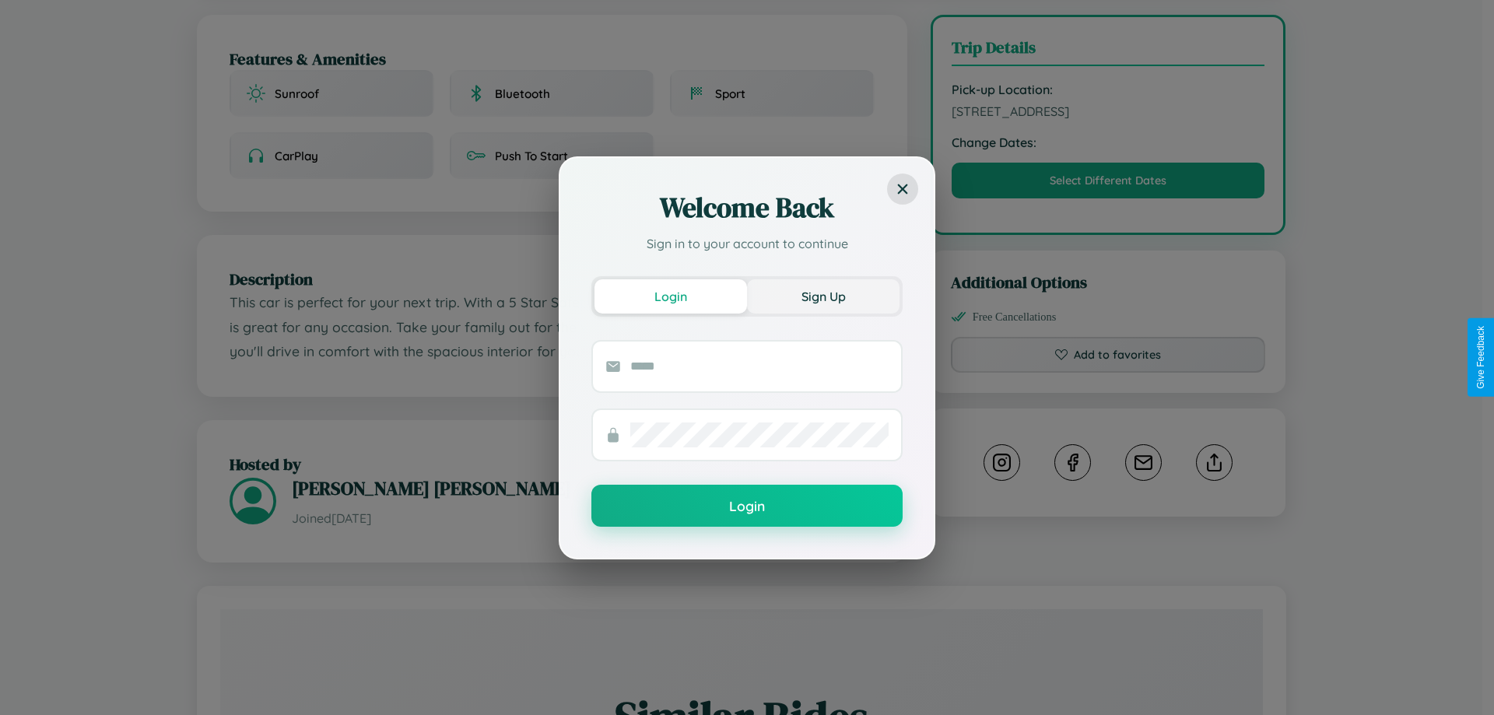
click at [823, 296] on button "Sign Up" at bounding box center [823, 296] width 152 height 34
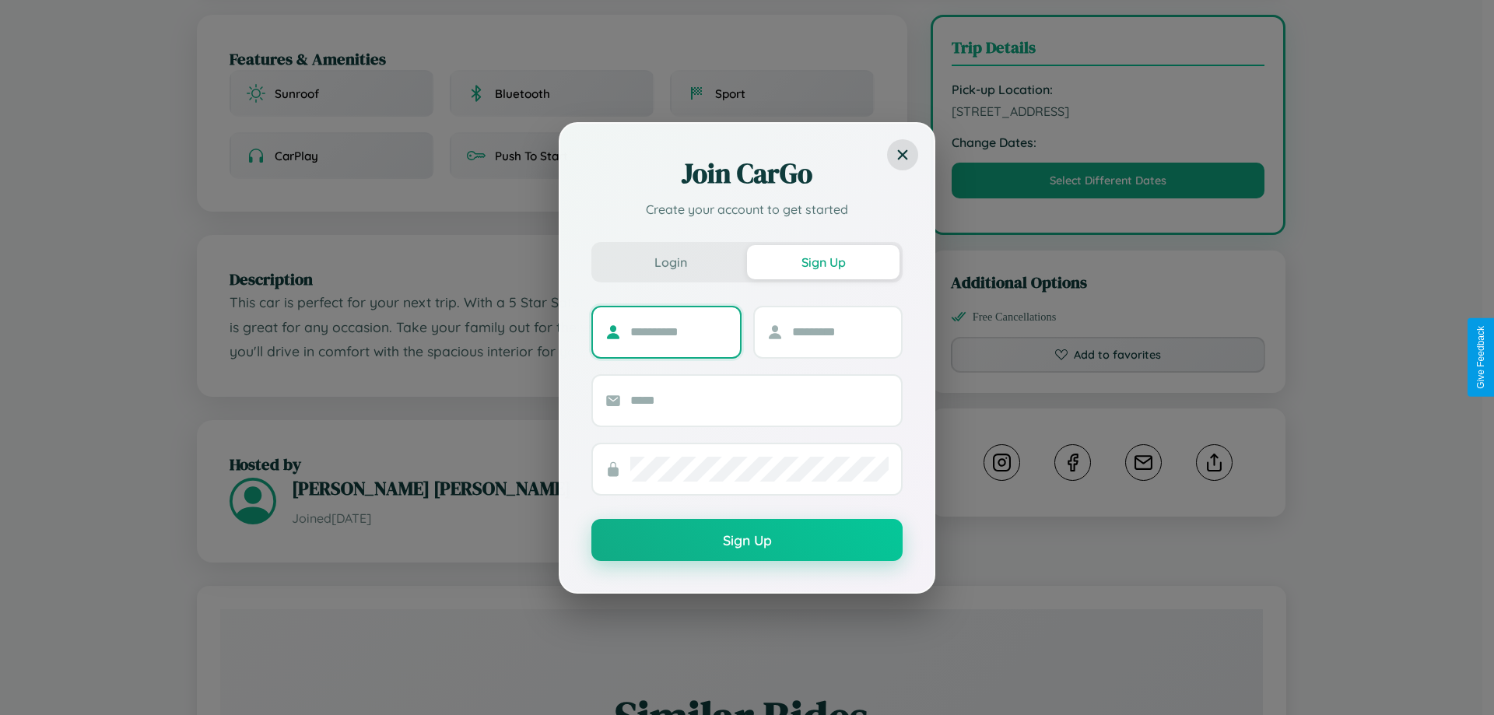
click at [678, 331] on input "text" at bounding box center [678, 332] width 97 height 25
type input "******"
click at [840, 331] on input "text" at bounding box center [840, 332] width 97 height 25
type input "****"
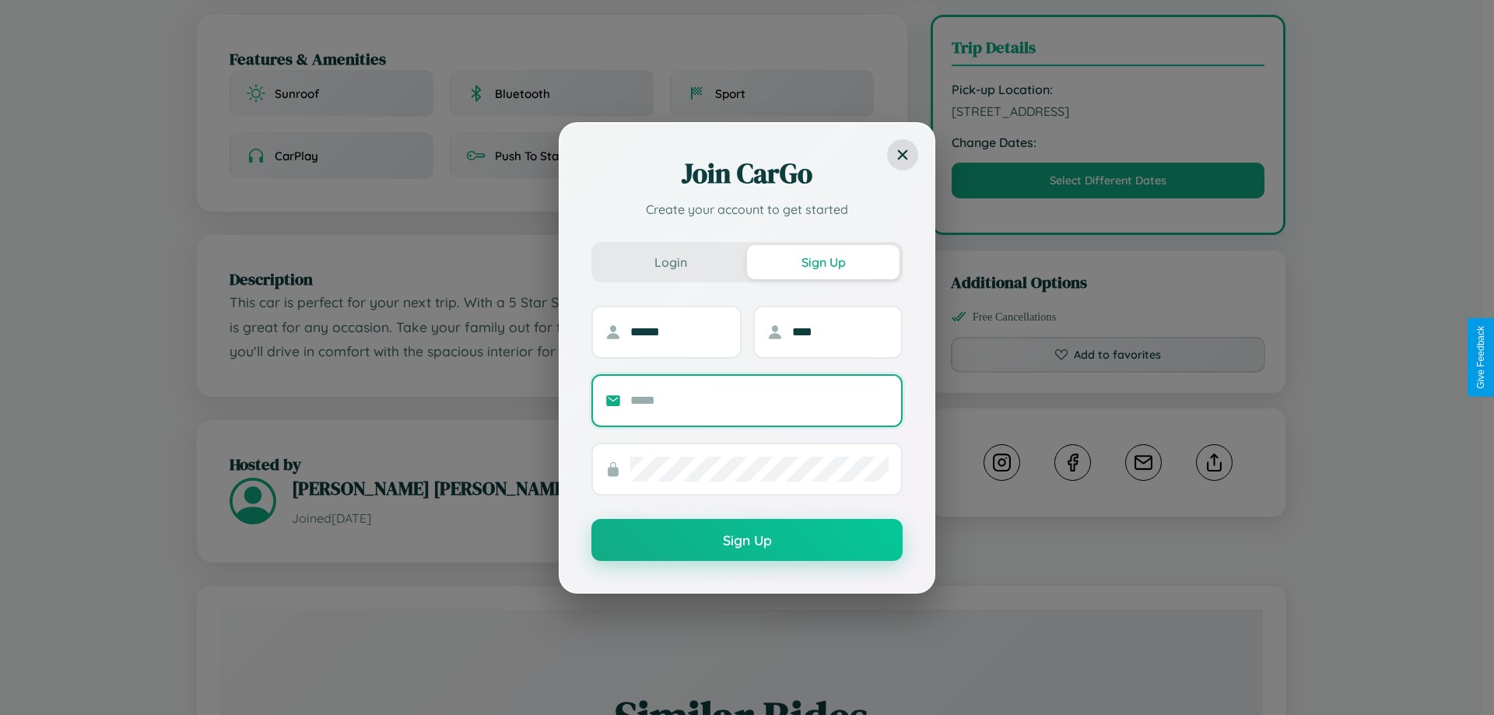
click at [759, 400] on input "text" at bounding box center [759, 400] width 258 height 25
type input "**********"
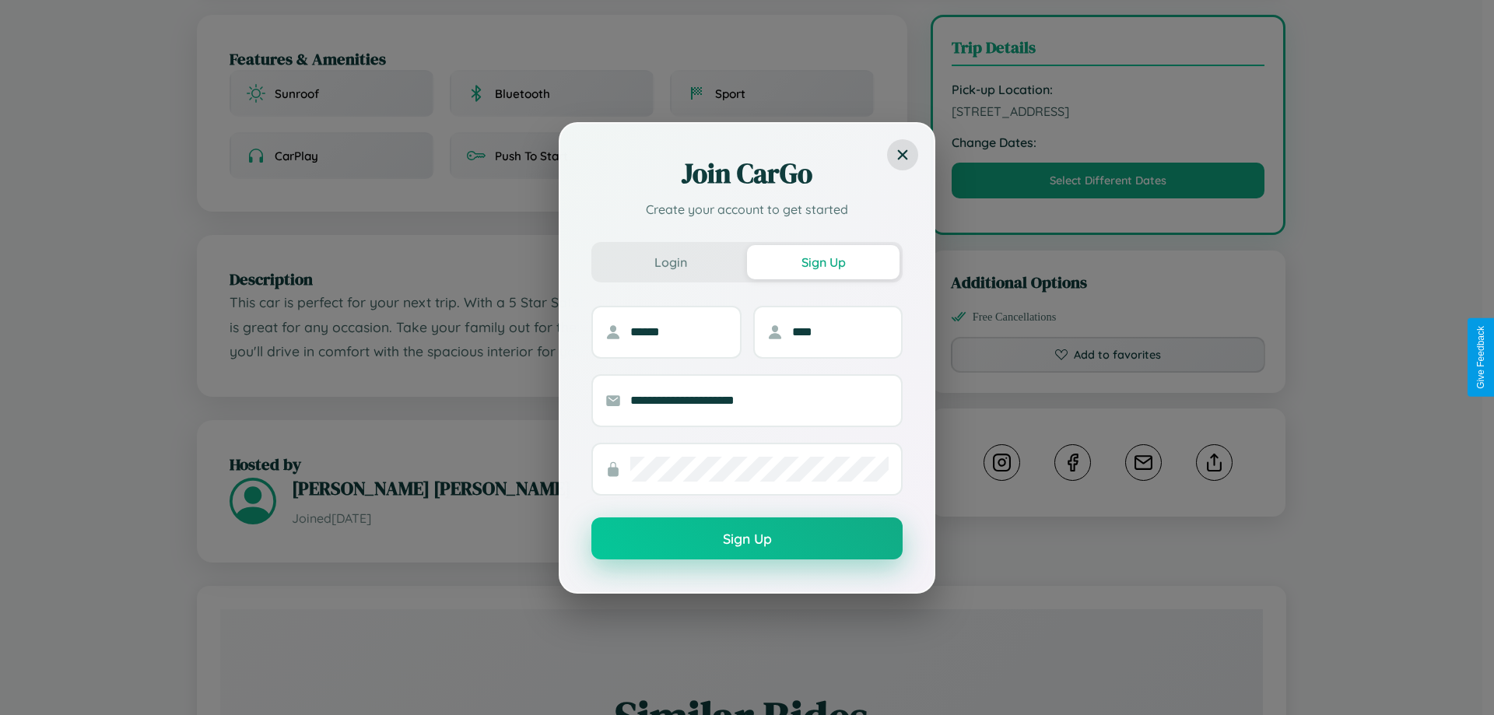
click at [747, 539] on button "Sign Up" at bounding box center [746, 538] width 311 height 42
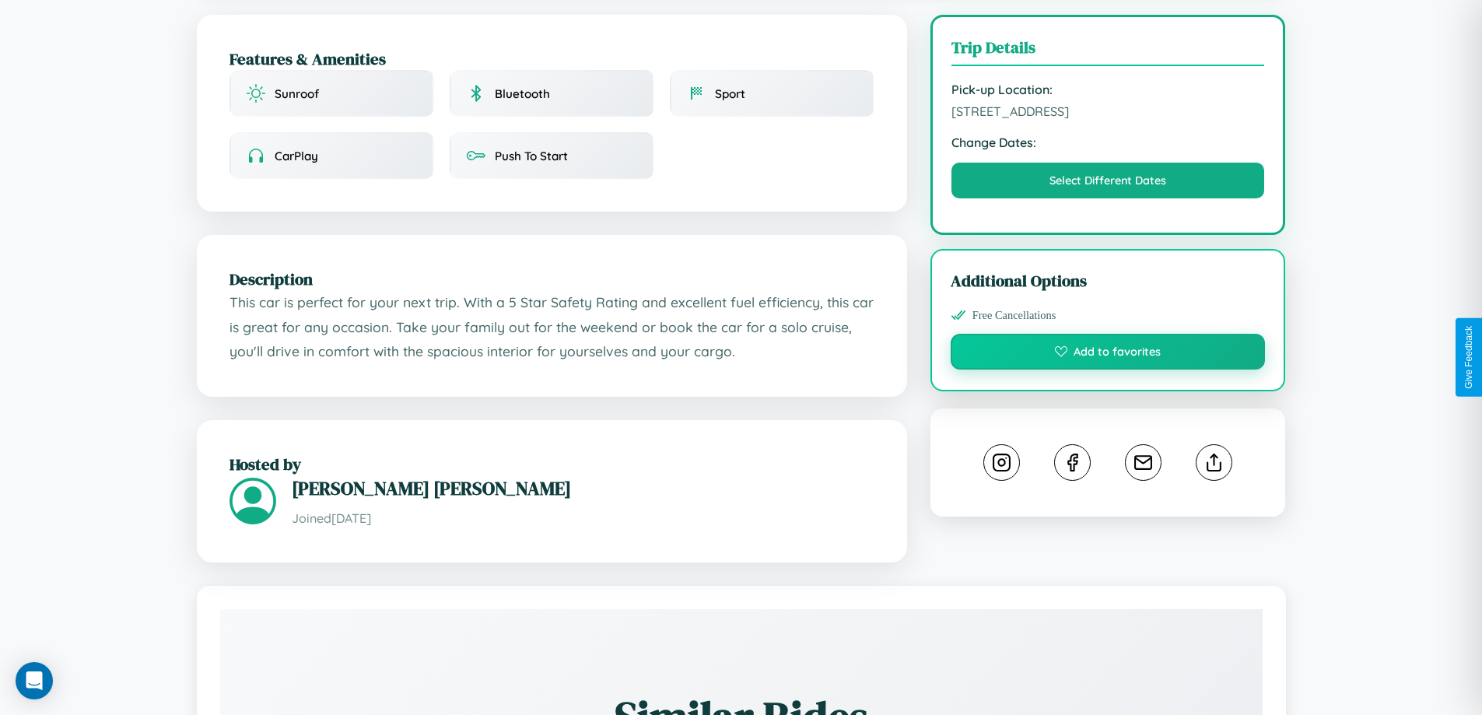
click at [1108, 354] on button "Add to favorites" at bounding box center [1108, 352] width 315 height 36
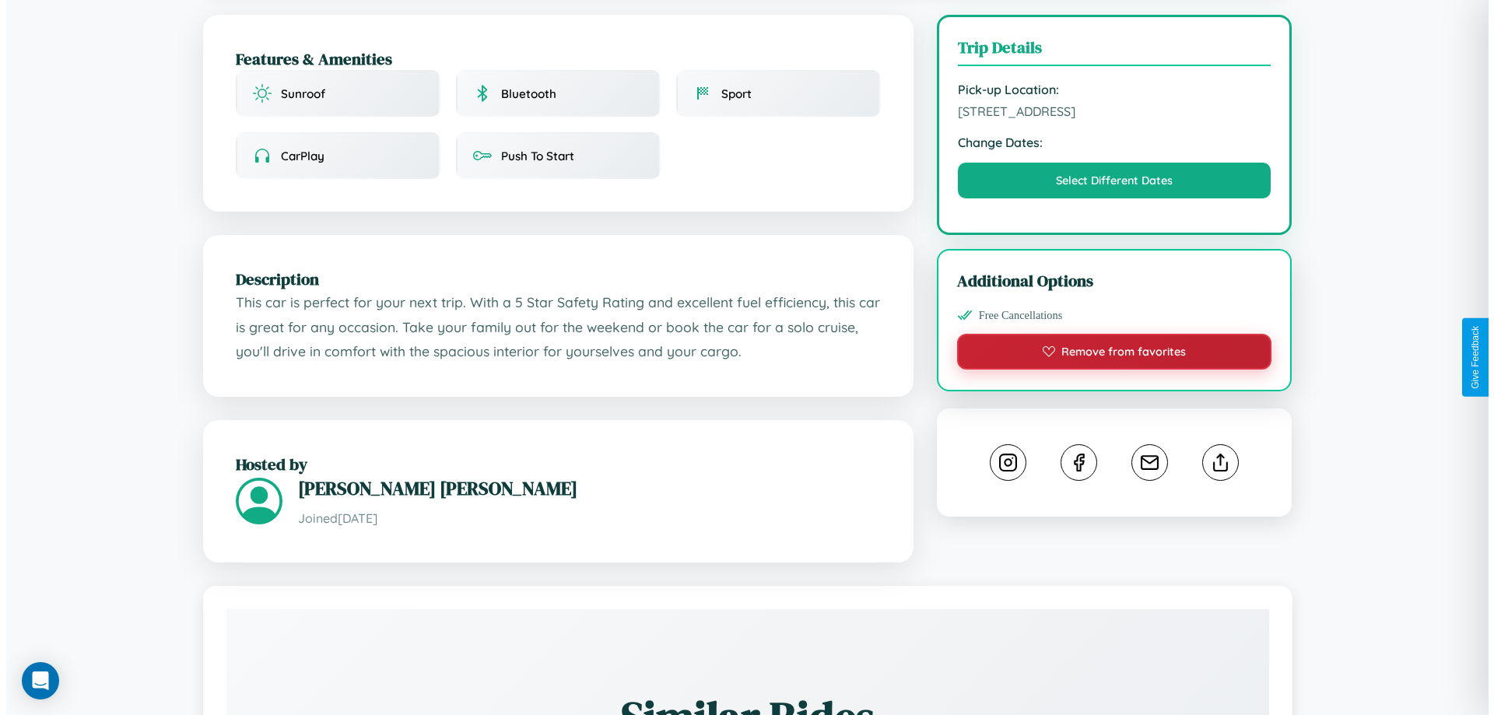
scroll to position [401, 0]
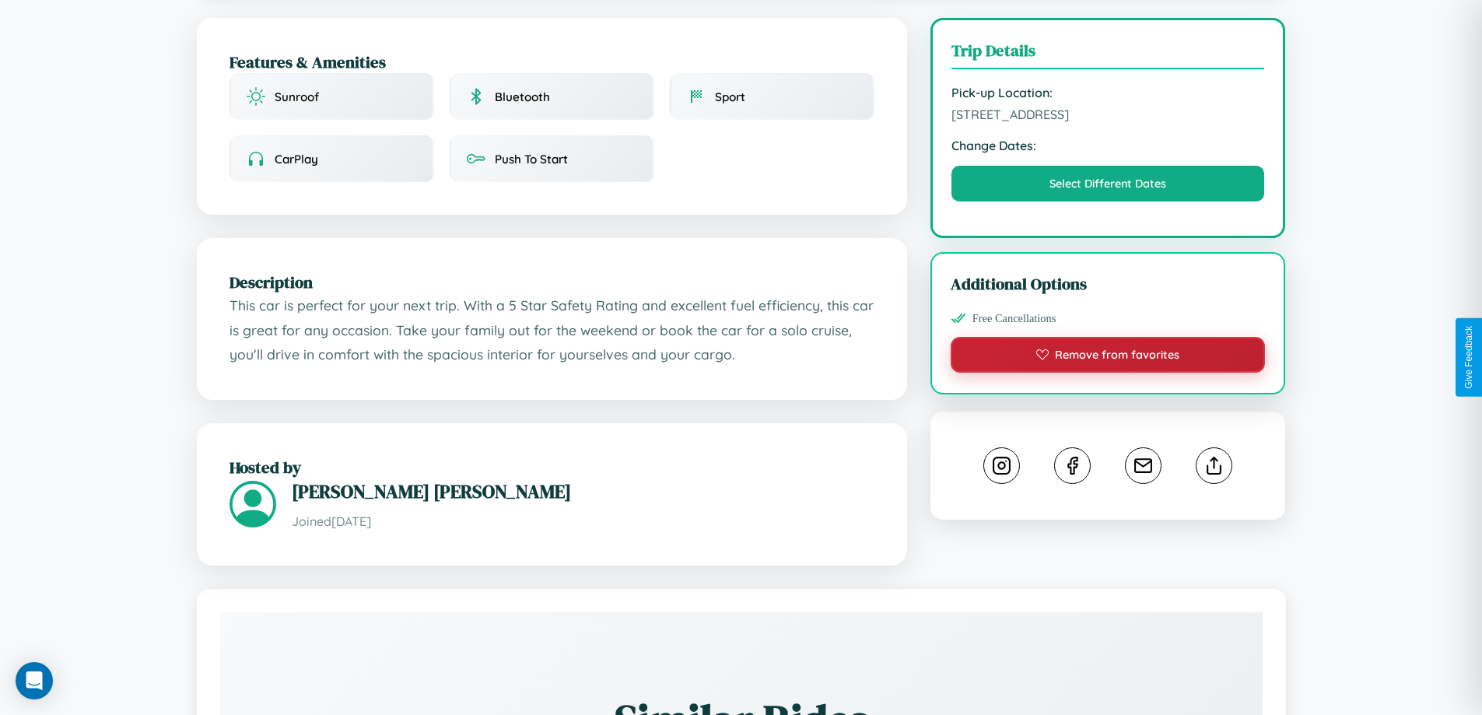
click at [1108, 357] on button "Remove from favorites" at bounding box center [1108, 355] width 315 height 36
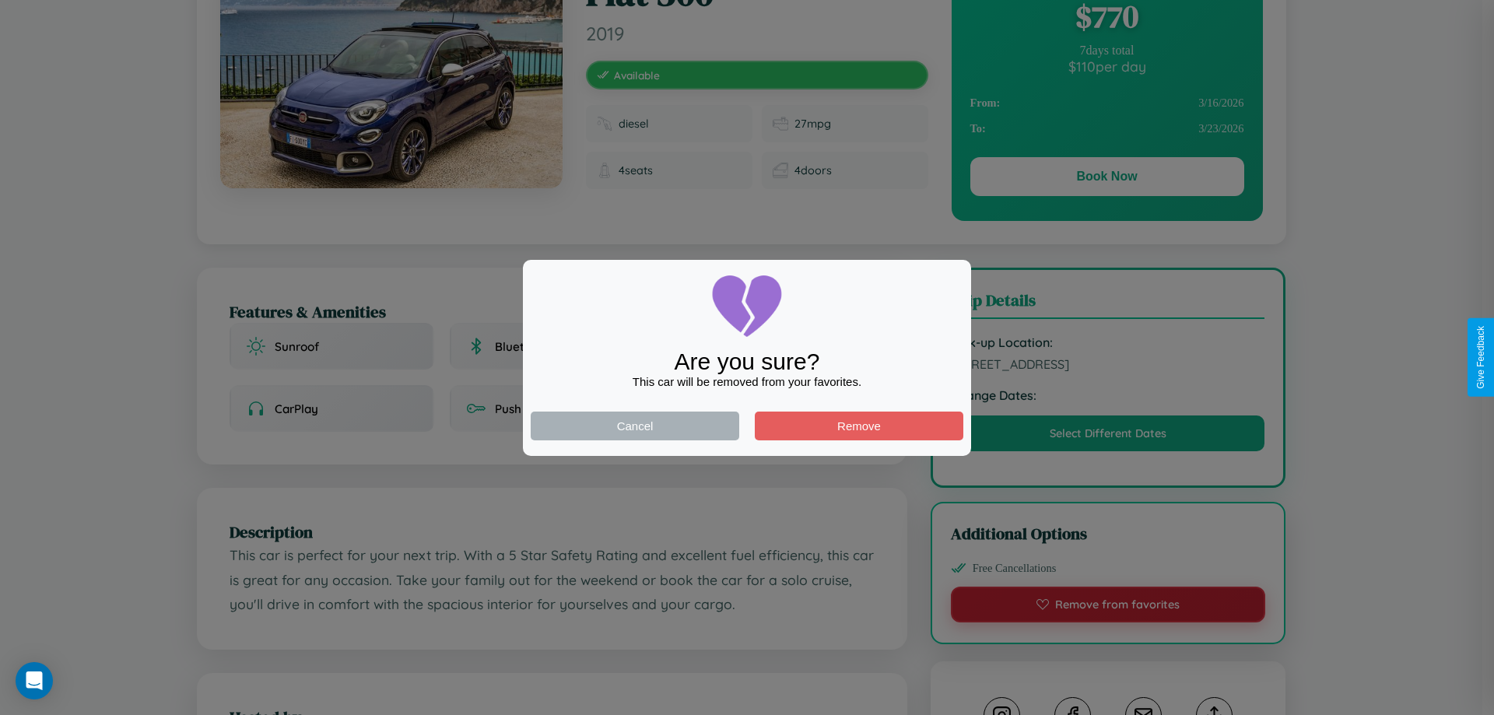
scroll to position [0, 0]
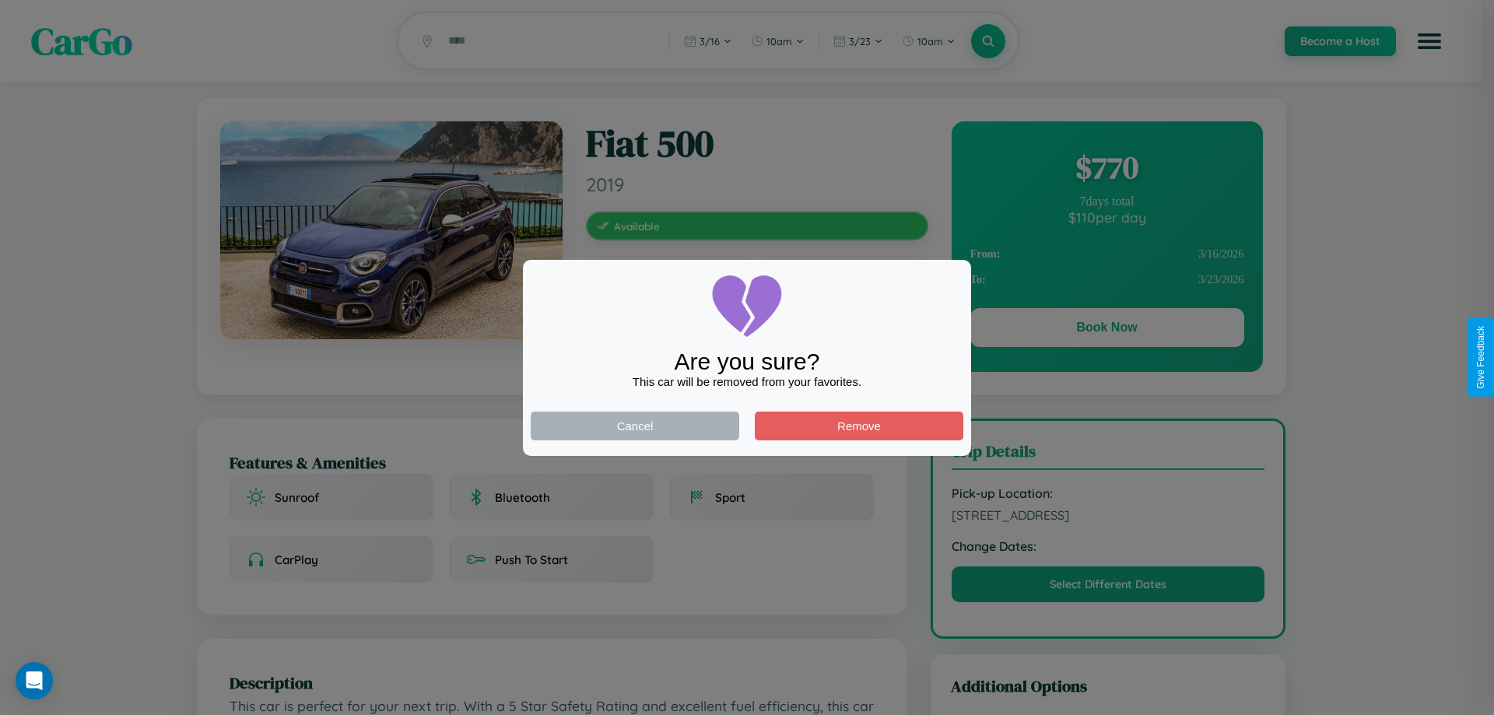
click at [1106, 330] on div at bounding box center [747, 357] width 1494 height 715
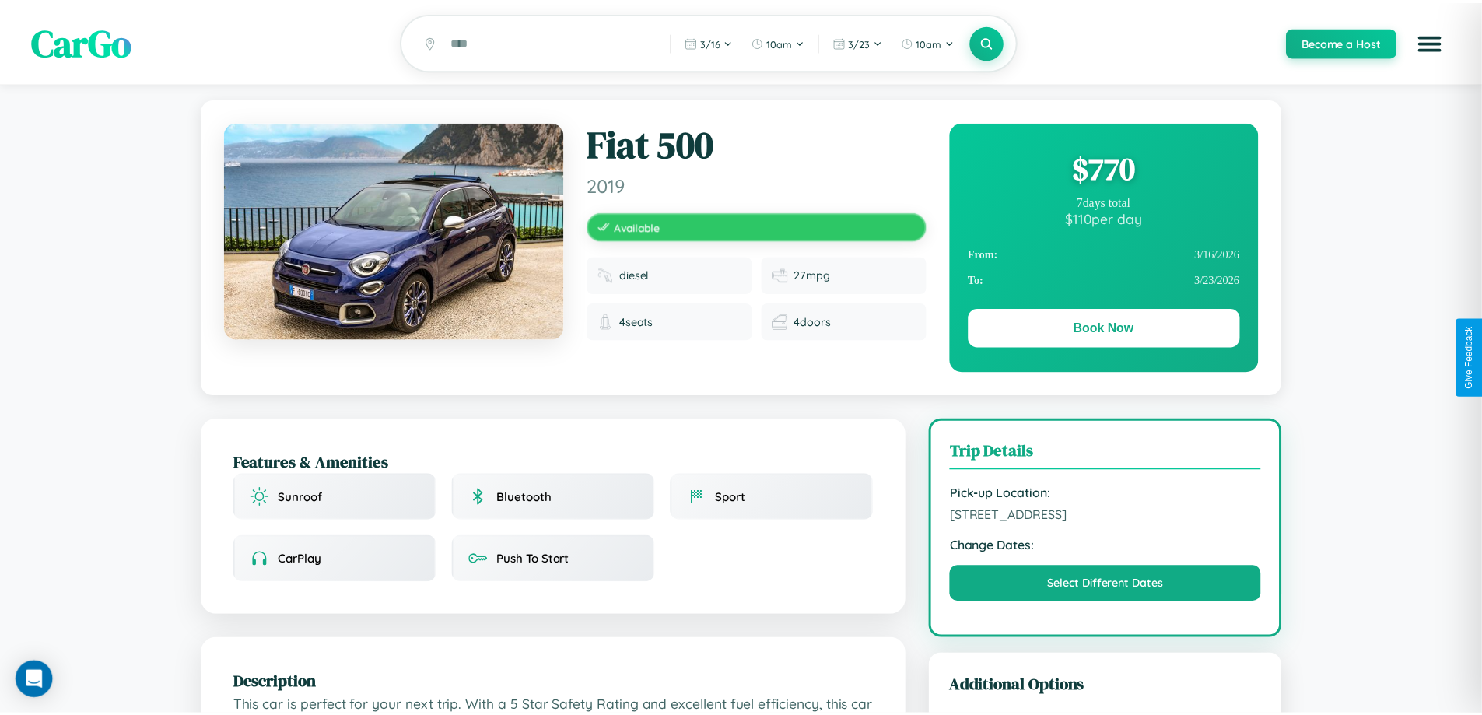
scroll to position [404, 0]
